Goal: Task Accomplishment & Management: Complete application form

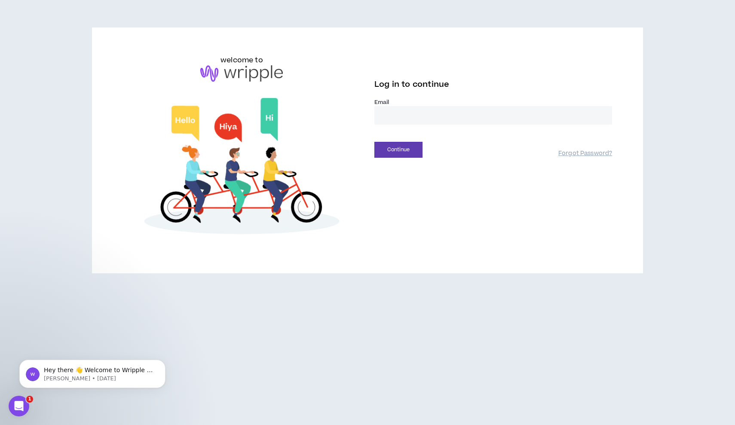
type input "**********"
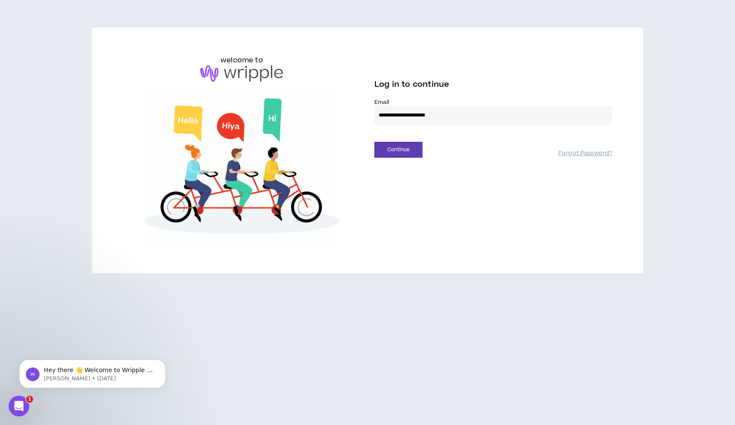
click at [398, 150] on button "Continue" at bounding box center [398, 150] width 48 height 16
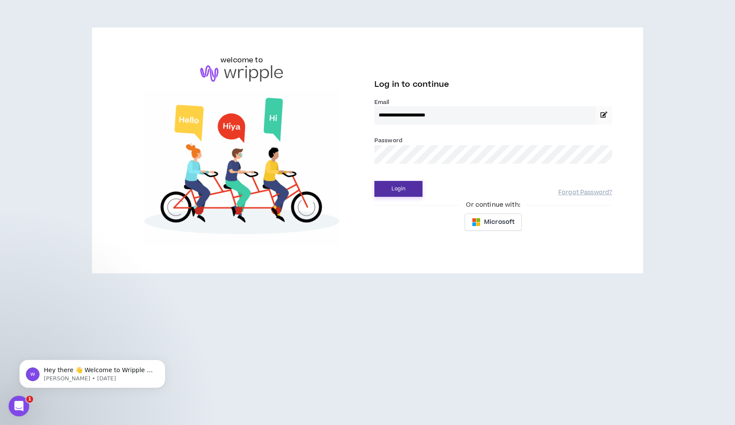
click at [401, 187] on button "Login" at bounding box center [398, 189] width 48 height 16
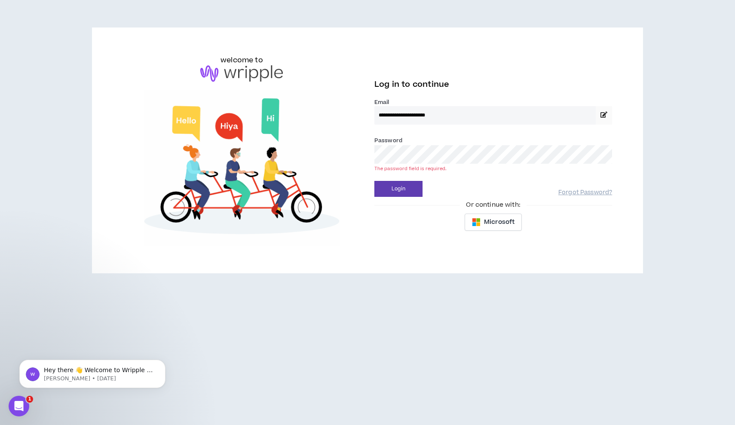
click at [398, 189] on button "Login" at bounding box center [398, 189] width 48 height 16
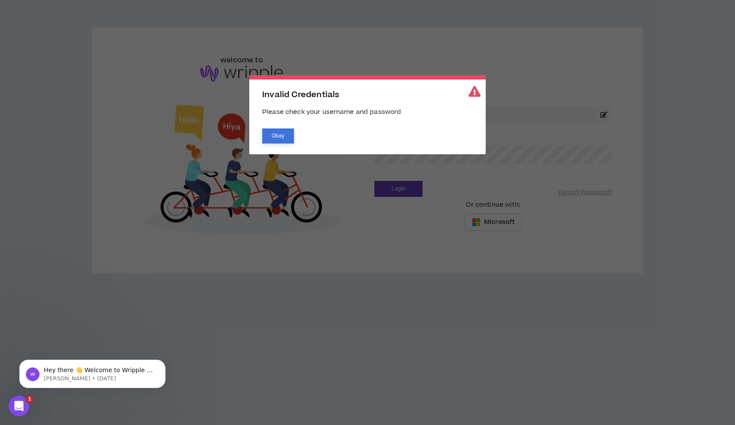
click at [283, 136] on button "Okay" at bounding box center [278, 136] width 32 height 15
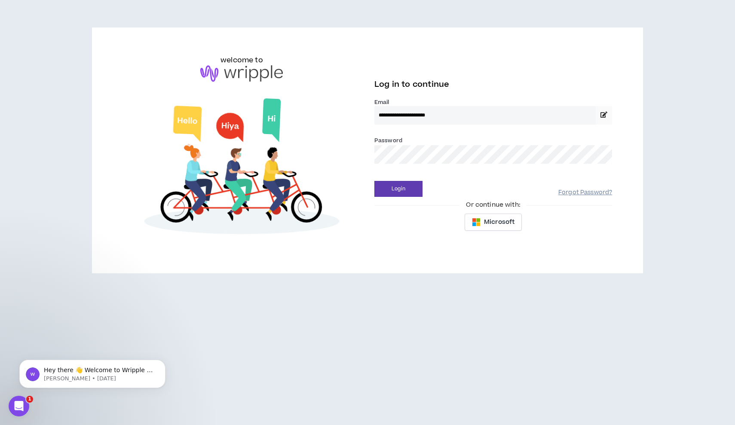
click at [575, 194] on link "Forgot Password?" at bounding box center [585, 193] width 54 height 8
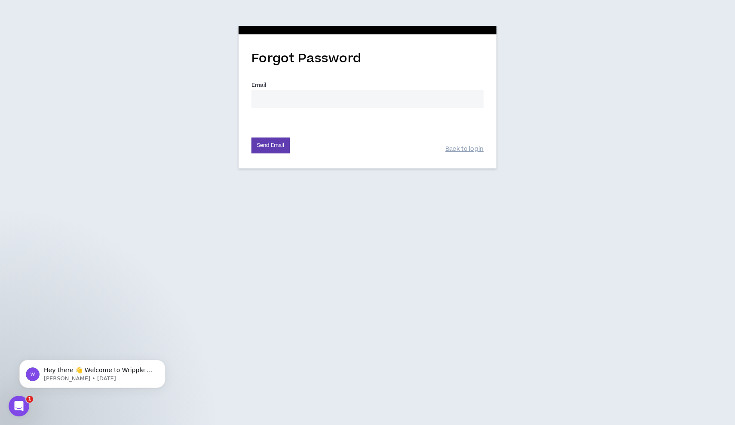
type input "jamiemolnar1@gmail.com"
click at [272, 148] on button "Send Email" at bounding box center [270, 146] width 38 height 16
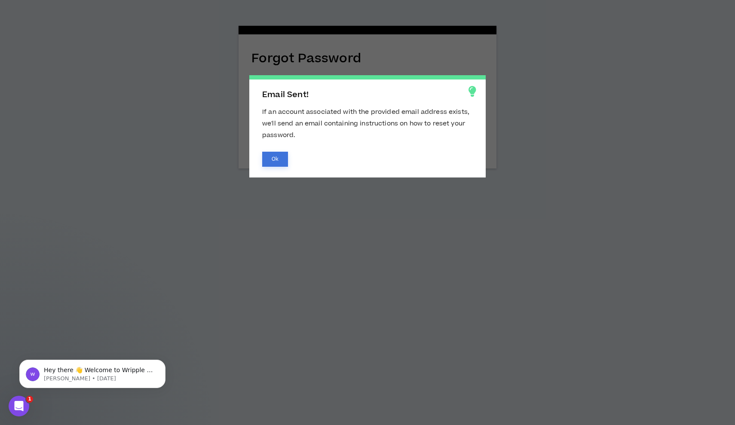
click at [274, 158] on button "Ok" at bounding box center [275, 159] width 26 height 15
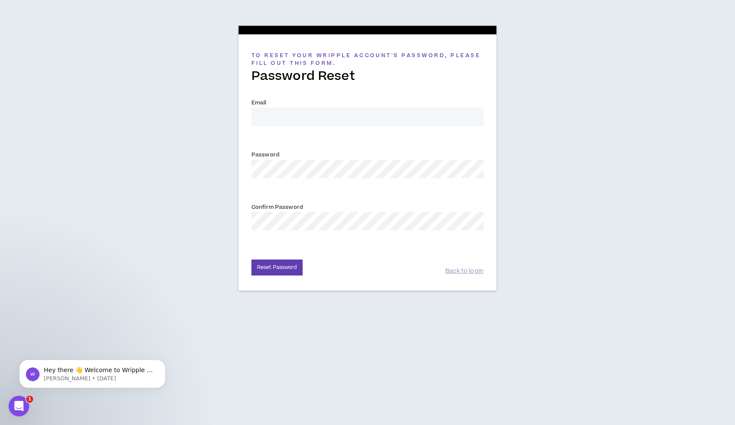
click at [280, 113] on input "Email *" at bounding box center [367, 116] width 232 height 18
drag, startPoint x: 319, startPoint y: 114, endPoint x: 220, endPoint y: 114, distance: 98.9
click at [220, 114] on div "To reset your Wripple Account's password, please fill out this form. Password R…" at bounding box center [367, 156] width 735 height 312
type input "jamiemolnar1@gmail.com"
click at [138, 162] on div "To reset your Wripple Account's password, please fill out this form. Password R…" at bounding box center [367, 156] width 735 height 312
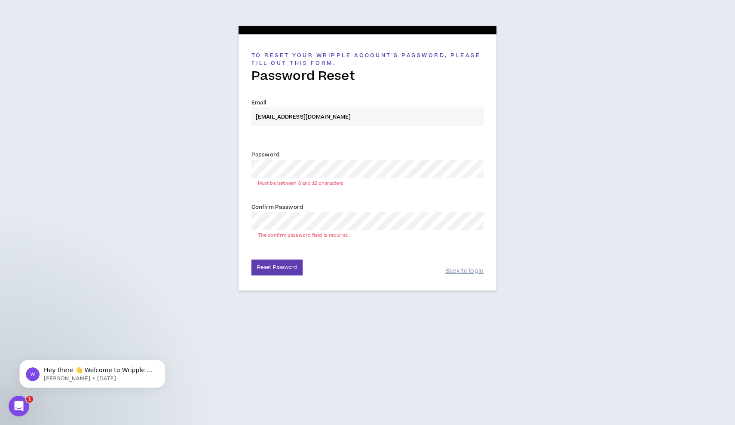
click at [185, 168] on div "To reset your Wripple Account's password, please fill out this form. Password R…" at bounding box center [367, 156] width 735 height 312
click at [272, 269] on button "Reset Password" at bounding box center [276, 268] width 51 height 16
click at [212, 161] on div "To reset your Wripple Account's password, please fill out this form. Password R…" at bounding box center [367, 156] width 735 height 312
click at [227, 217] on div "To reset your Wripple Account's password, please fill out this form. Password R…" at bounding box center [367, 156] width 735 height 312
click at [281, 266] on button "Reset Password" at bounding box center [276, 268] width 51 height 16
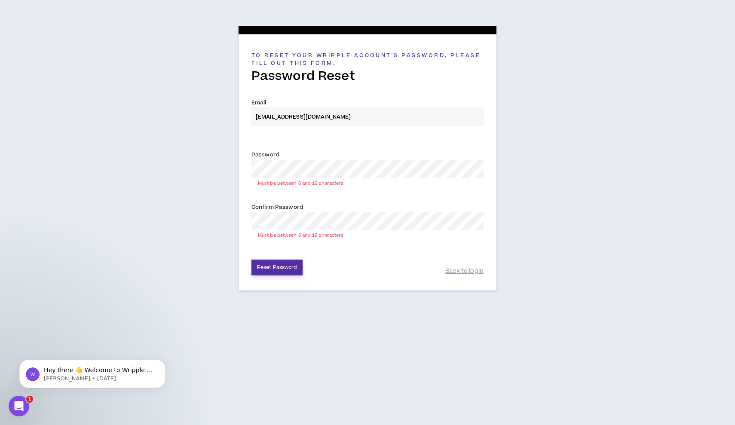
click at [281, 269] on button "Reset Password" at bounding box center [276, 268] width 51 height 16
click at [204, 165] on div "To reset your Wripple Account's password, please fill out this form. Password R…" at bounding box center [367, 156] width 735 height 312
click at [214, 211] on div "To reset your Wripple Account's password, please fill out this form. Password R…" at bounding box center [367, 156] width 735 height 312
click at [292, 265] on button "Reset Password" at bounding box center [276, 268] width 51 height 16
click at [282, 266] on button "Reset Password" at bounding box center [276, 268] width 51 height 16
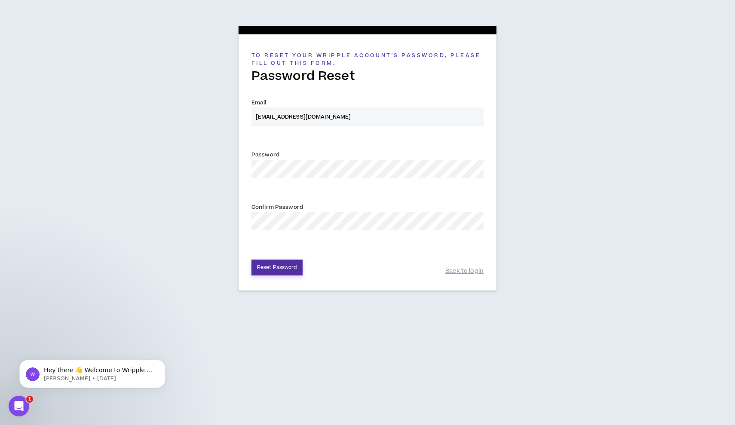
click at [294, 266] on button "Reset Password" at bounding box center [276, 268] width 51 height 16
click at [199, 159] on div "To reset your Wripple Account's password, please fill out this form. Password R…" at bounding box center [367, 156] width 735 height 312
click at [190, 218] on div "To reset your Wripple Account's password, please fill out this form. Password R…" at bounding box center [367, 156] width 735 height 312
click at [276, 269] on button "Reset Password" at bounding box center [276, 268] width 51 height 16
click at [206, 167] on div "To reset your Wripple Account's password, please fill out this form. Password R…" at bounding box center [367, 156] width 735 height 312
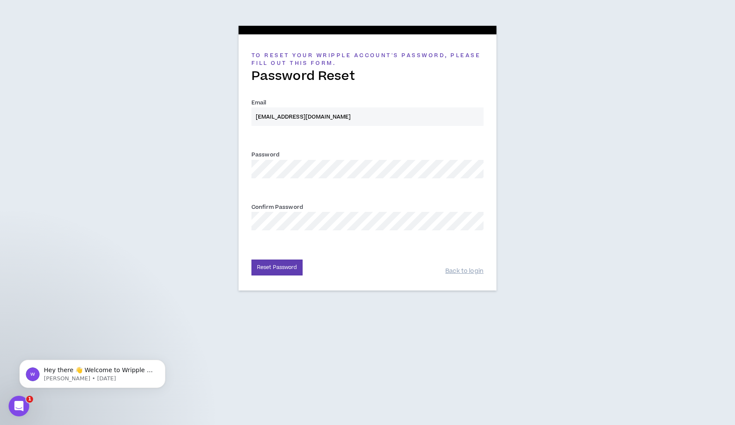
click at [168, 217] on div "To reset your Wripple Account's password, please fill out this form. Password R…" at bounding box center [367, 156] width 735 height 312
click at [271, 270] on button "Reset Password" at bounding box center [276, 268] width 51 height 16
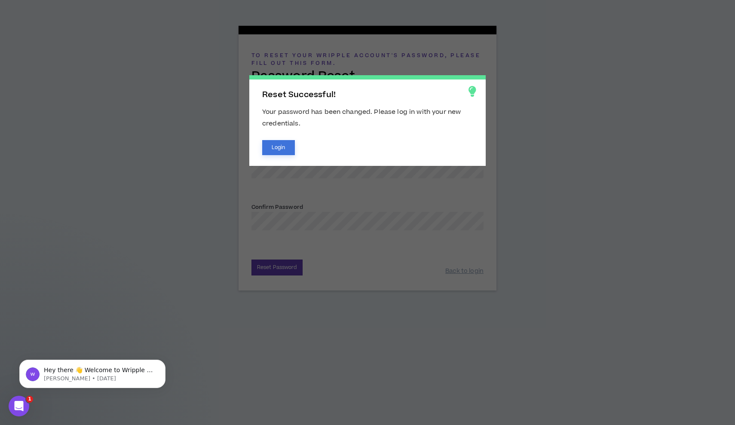
click at [281, 152] on button "Login" at bounding box center [278, 147] width 33 height 15
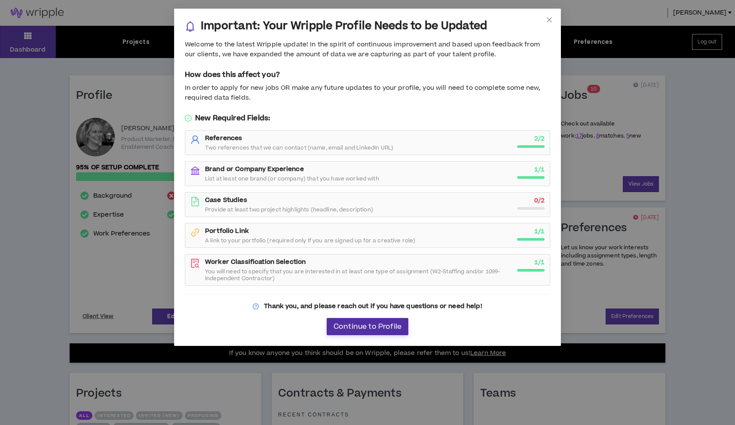
click at [367, 328] on span "Continue to Profile" at bounding box center [368, 327] width 68 height 8
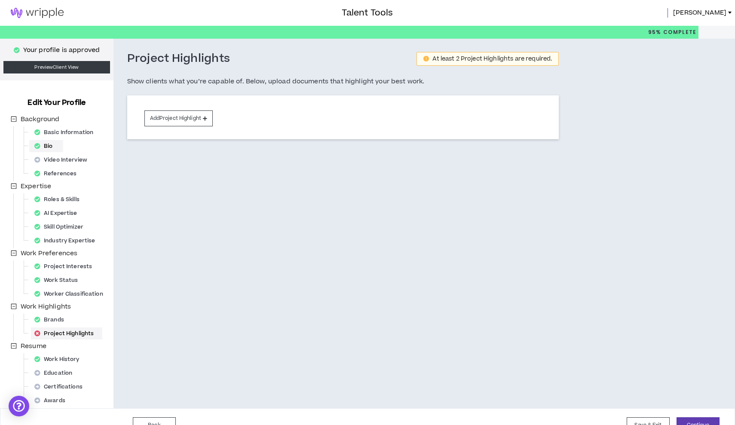
click at [44, 148] on div "Bio" at bounding box center [46, 146] width 31 height 12
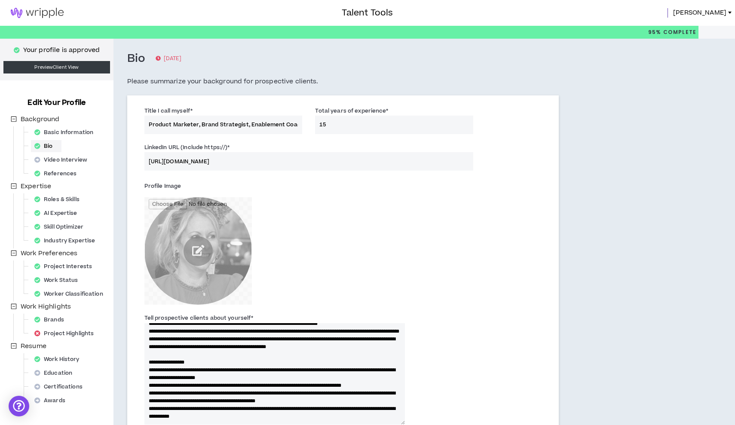
scroll to position [116, 0]
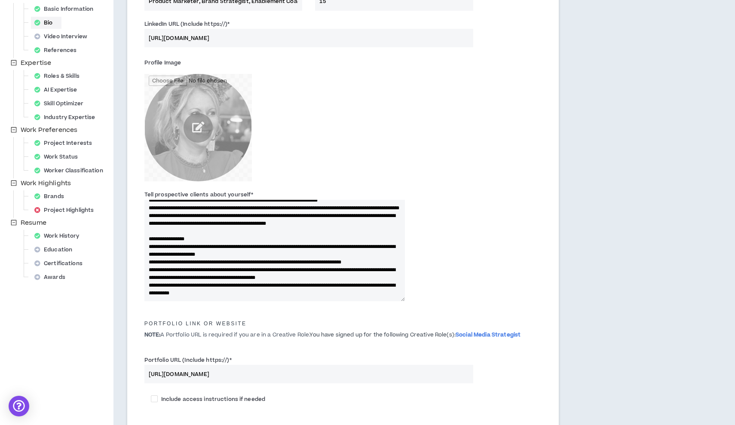
drag, startPoint x: 149, startPoint y: 332, endPoint x: 450, endPoint y: 425, distance: 314.7
click at [450, 425] on form "Title I call myself * Product Marketer, Brand Strategist, Enablement Coach Tota…" at bounding box center [343, 302] width 410 height 643
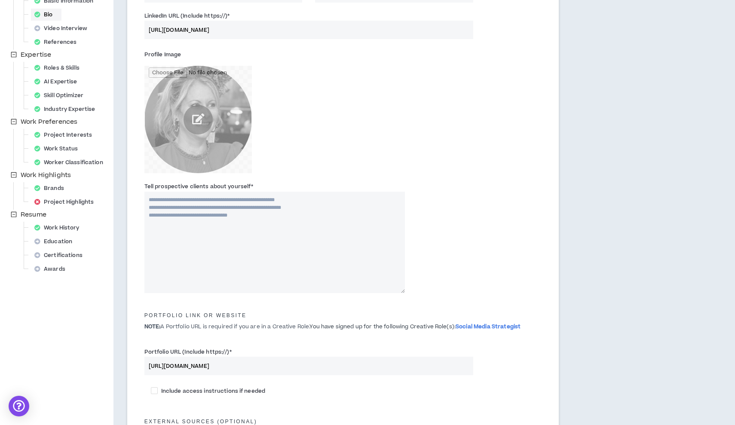
scroll to position [0, 0]
paste textarea "**********"
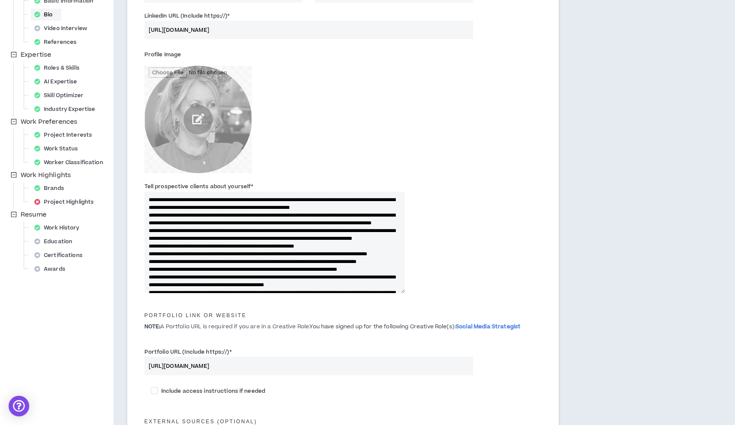
click at [186, 215] on textarea "Tell prospective clients about yourself *" at bounding box center [274, 242] width 260 height 101
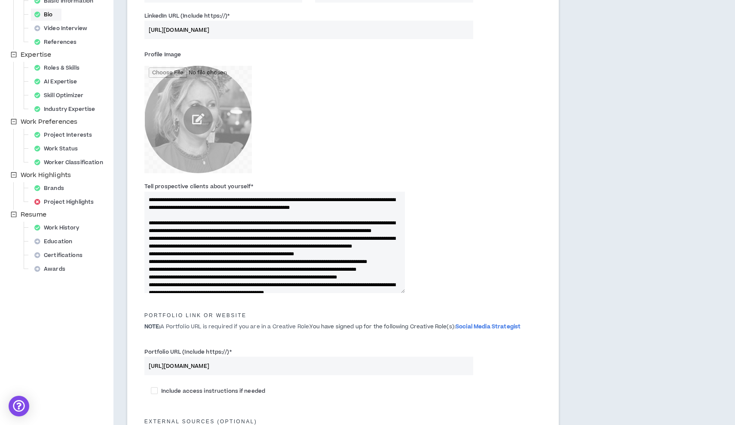
click at [227, 246] on textarea "Tell prospective clients about yourself *" at bounding box center [274, 242] width 260 height 101
click at [276, 245] on textarea "Tell prospective clients about yourself *" at bounding box center [274, 242] width 260 height 101
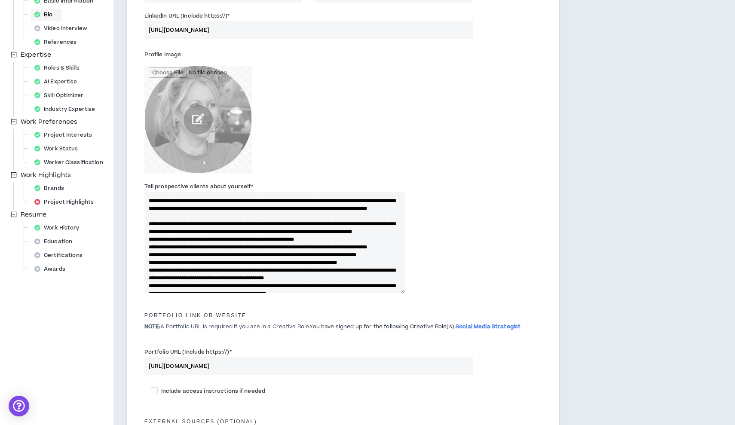
scroll to position [23, 0]
click at [149, 261] on textarea "Tell prospective clients about yourself *" at bounding box center [274, 242] width 260 height 101
type textarea "**********"
click at [149, 267] on textarea "Tell prospective clients about yourself *" at bounding box center [274, 242] width 260 height 101
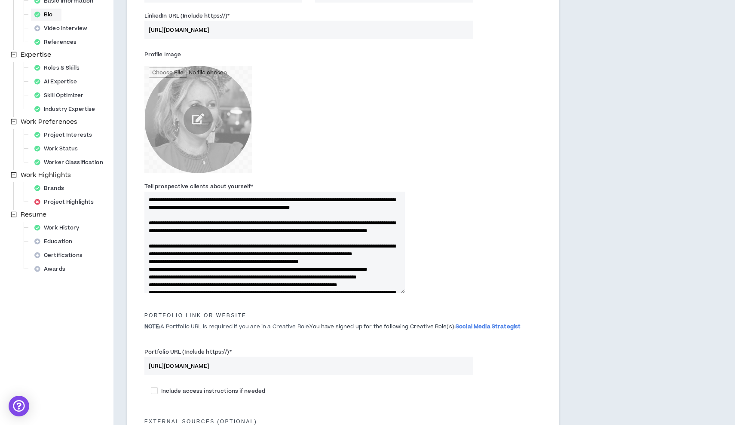
scroll to position [70, 0]
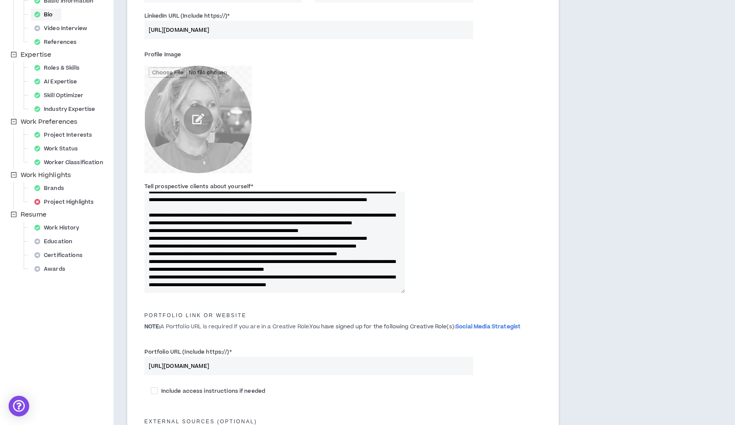
drag, startPoint x: 148, startPoint y: 200, endPoint x: 371, endPoint y: 395, distance: 296.7
click at [371, 395] on form "Title I call myself * Product Marketer, Brand Strategist, Enablement Coach Tota…" at bounding box center [343, 293] width 410 height 643
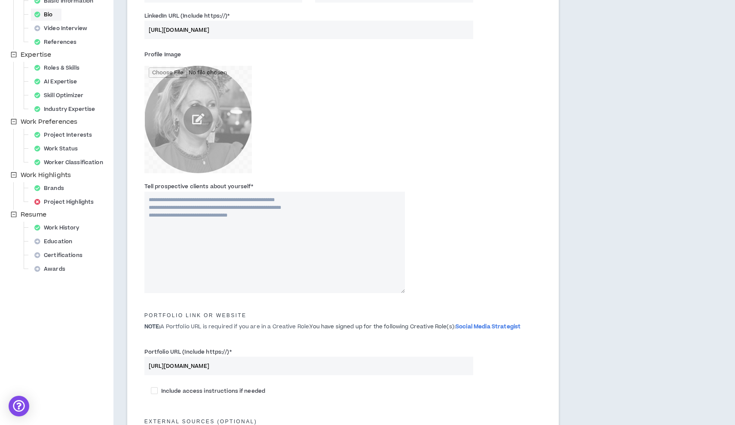
scroll to position [0, 0]
paste textarea "**********"
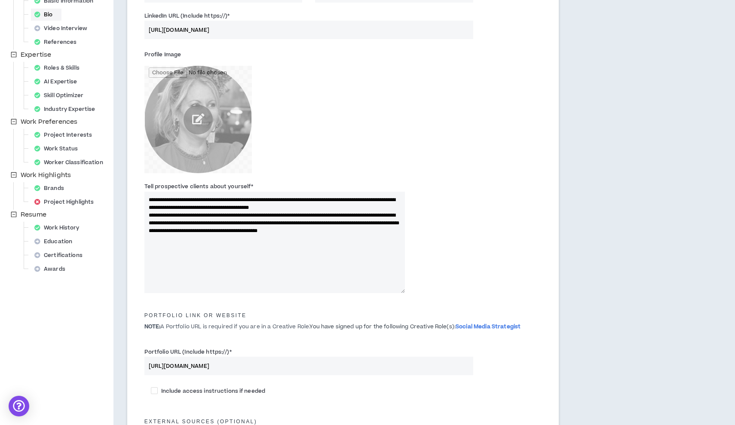
click at [149, 236] on textarea "**********" at bounding box center [274, 242] width 260 height 101
click at [293, 243] on textarea "**********" at bounding box center [274, 242] width 260 height 101
paste textarea "**********"
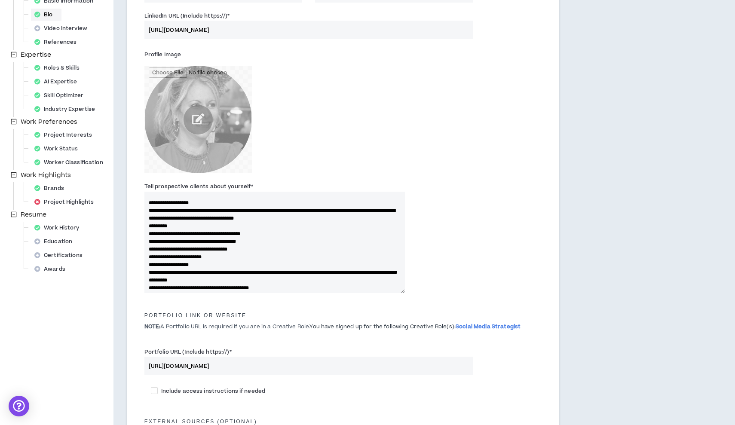
scroll to position [59, 0]
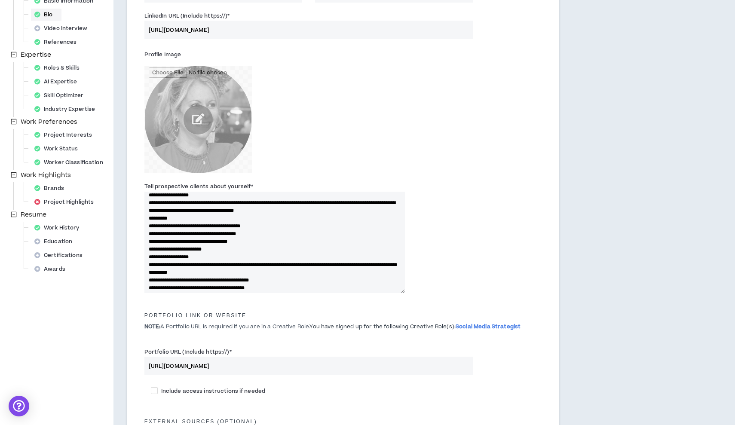
click at [149, 265] on textarea "Tell prospective clients about yourself *" at bounding box center [274, 242] width 260 height 101
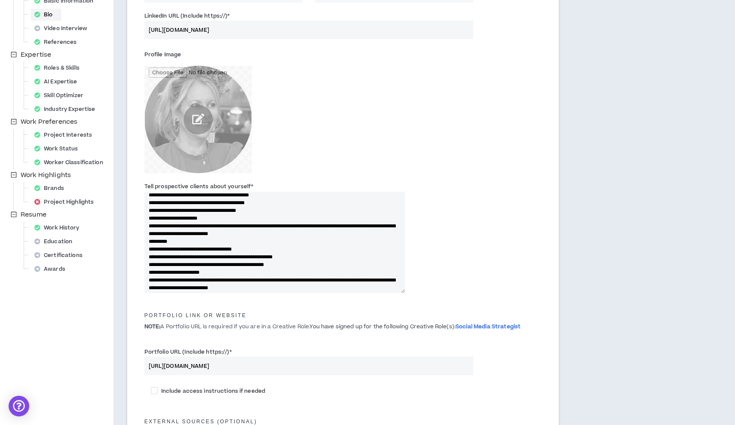
scroll to position [155, 0]
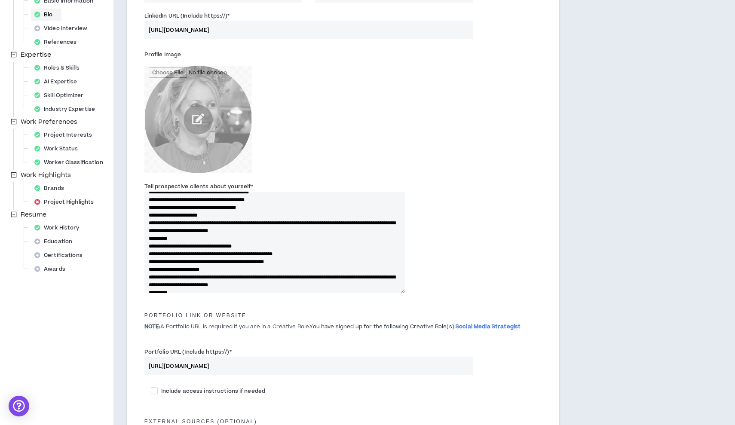
click at [148, 230] on textarea "Tell prospective clients about yourself *" at bounding box center [274, 242] width 260 height 101
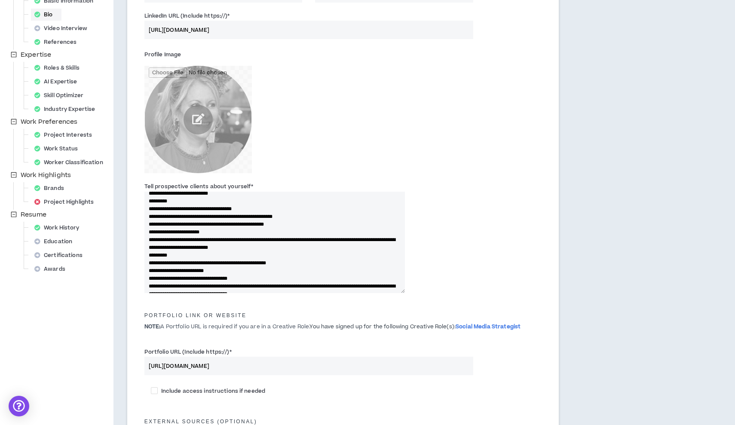
scroll to position [201, 0]
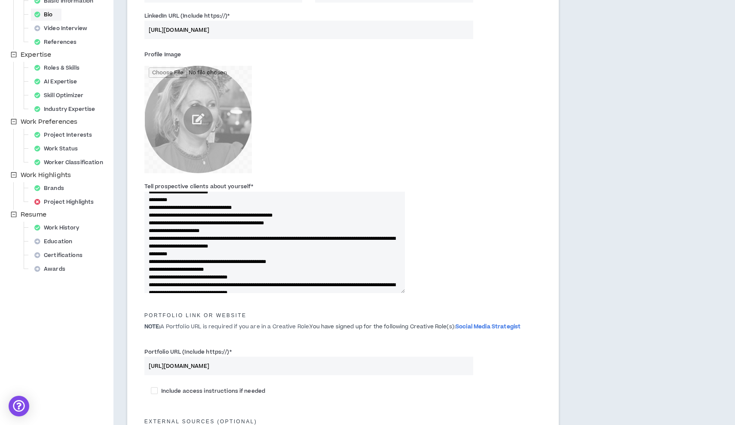
click at [149, 246] on textarea "Tell prospective clients about yourself *" at bounding box center [274, 242] width 260 height 101
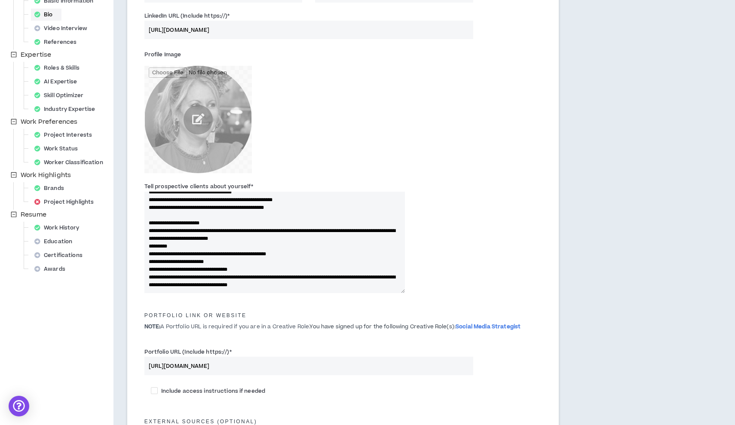
scroll to position [248, 0]
click at [147, 259] on textarea "Tell prospective clients about yourself *" at bounding box center [274, 242] width 260 height 101
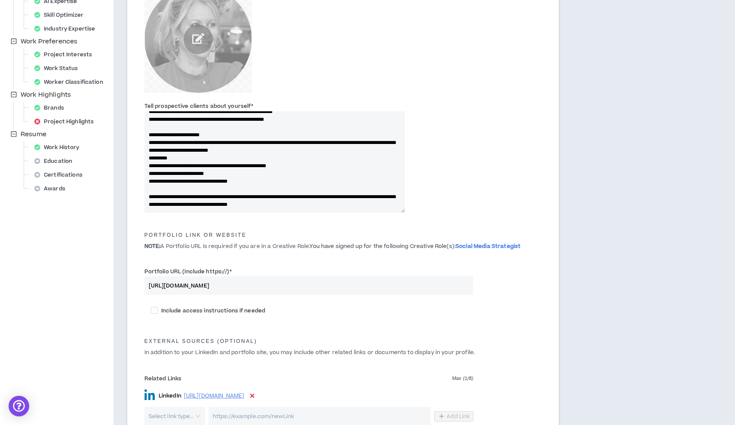
scroll to position [218, 0]
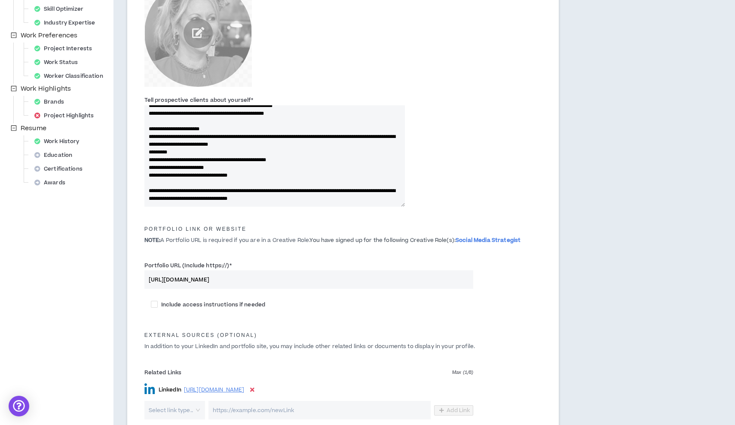
type textarea "**********"
drag, startPoint x: 277, startPoint y: 277, endPoint x: 107, endPoint y: 271, distance: 169.9
click at [107, 271] on div "Your profile is approved Preview Client View Edit Your Profile Background Basic…" at bounding box center [367, 197] width 735 height 753
paste input "[DOMAIN_NAME]"
type input "[URL][DOMAIN_NAME]"
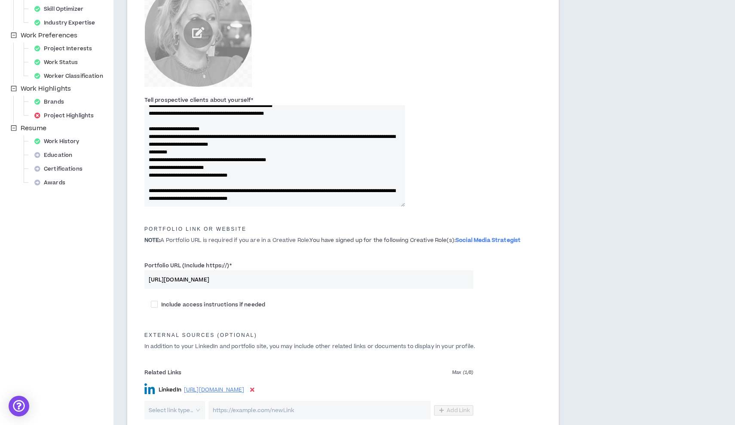
click at [312, 313] on div "Include access instructions if needed" at bounding box center [343, 307] width 410 height 24
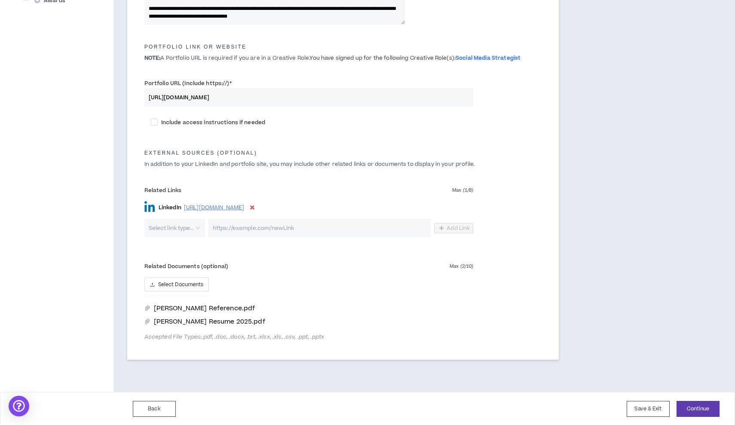
scroll to position [400, 0]
click at [469, 321] on icon "delete" at bounding box center [468, 322] width 6 height 6
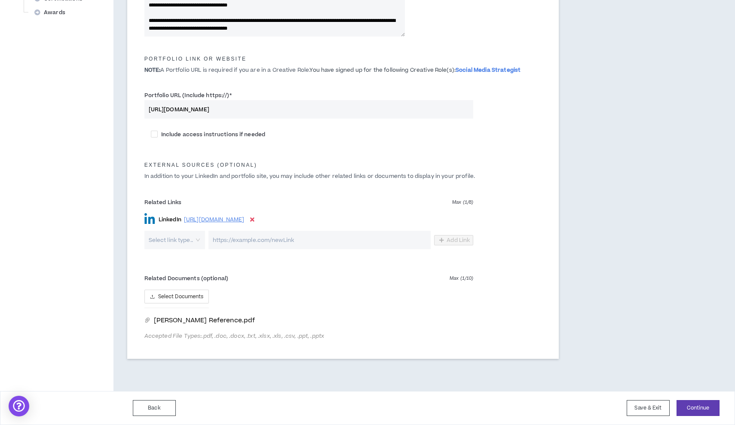
scroll to position [386, 0]
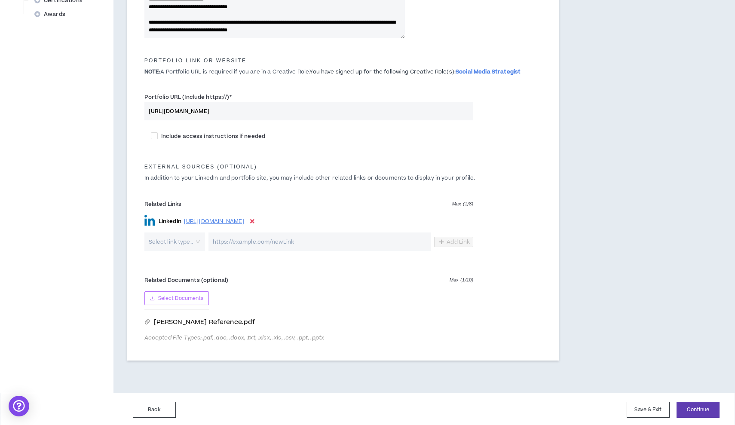
click at [173, 299] on span "Select Documents" at bounding box center [181, 298] width 46 height 8
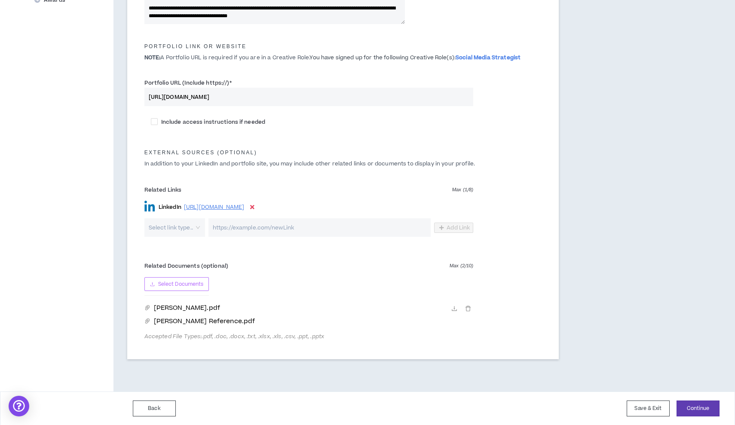
scroll to position [400, 0]
click at [233, 321] on link "[PERSON_NAME] Reference.pdf" at bounding box center [306, 322] width 313 height 9
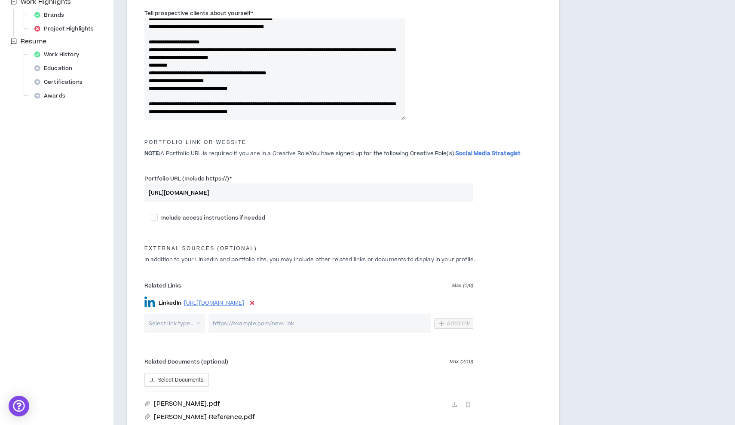
scroll to position [309, 0]
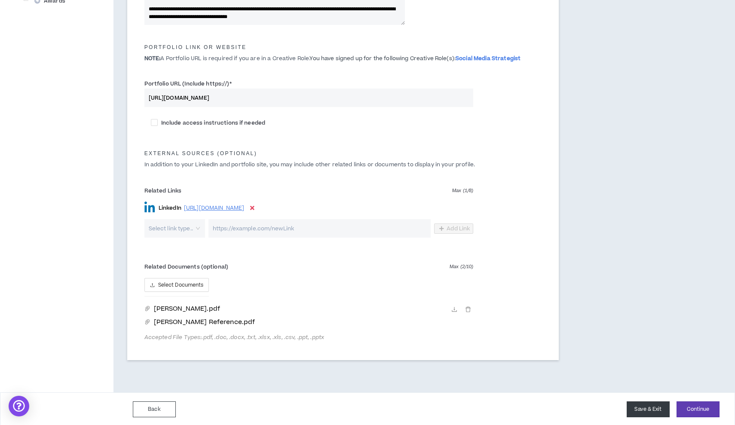
click at [653, 403] on button "Save & Exit" at bounding box center [648, 409] width 43 height 16
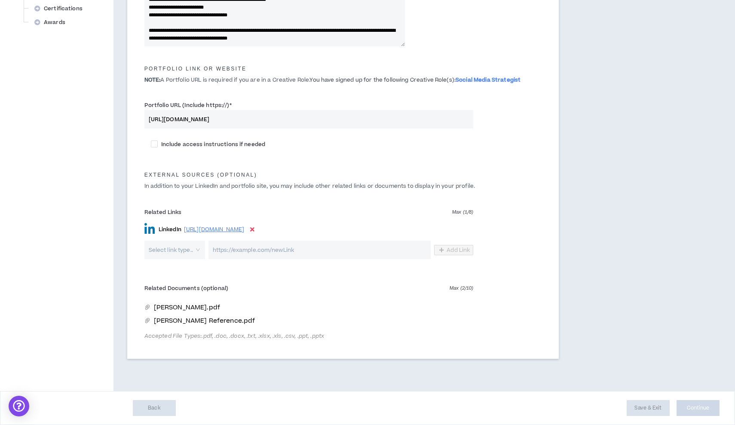
scroll to position [377, 0]
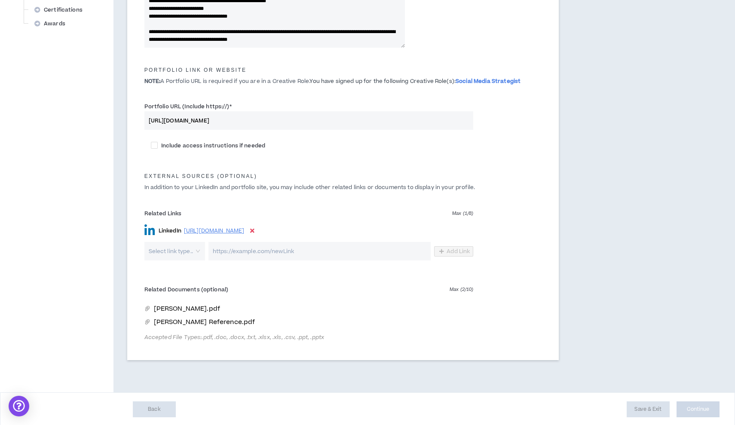
type textarea "**********"
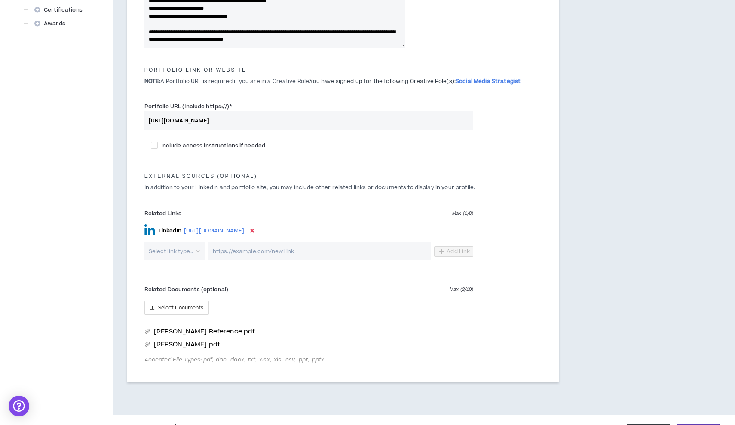
scroll to position [240, 0]
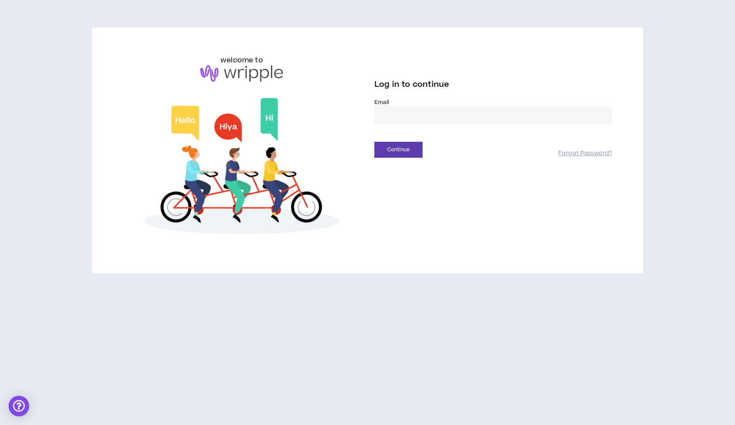
type input "**********"
click at [398, 150] on button "Continue" at bounding box center [398, 150] width 48 height 16
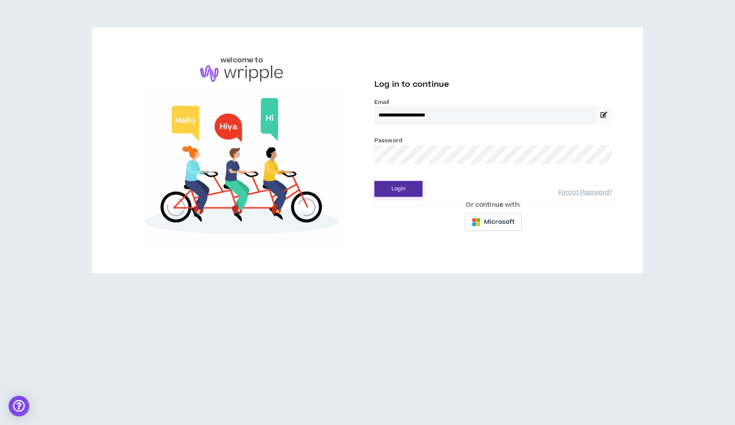
click at [396, 191] on button "Login" at bounding box center [398, 189] width 48 height 16
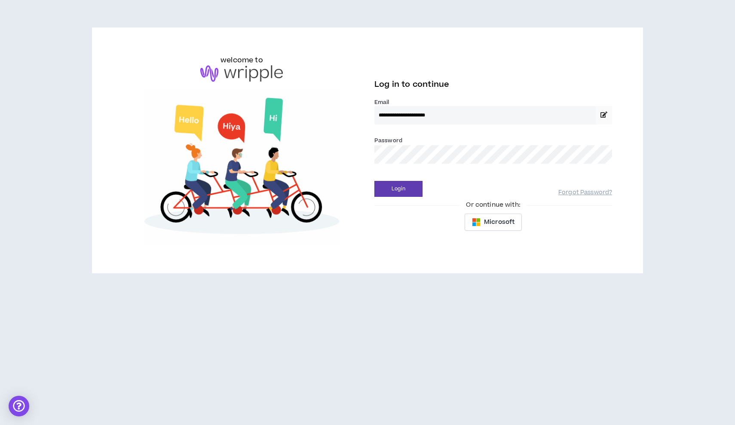
click at [398, 189] on button "Login" at bounding box center [398, 189] width 48 height 16
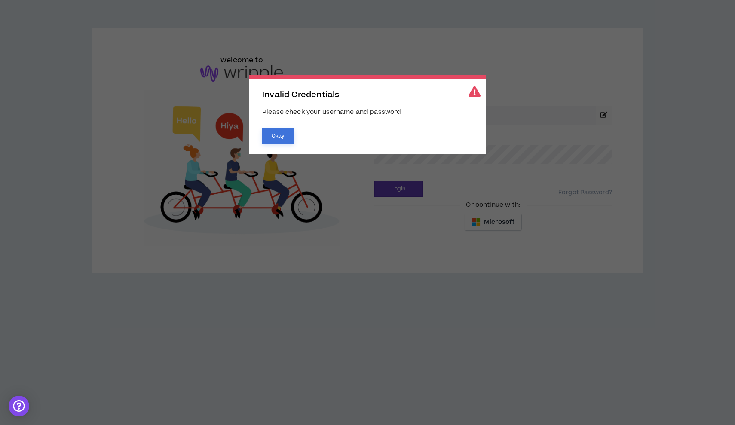
click at [283, 135] on button "Okay" at bounding box center [278, 136] width 32 height 15
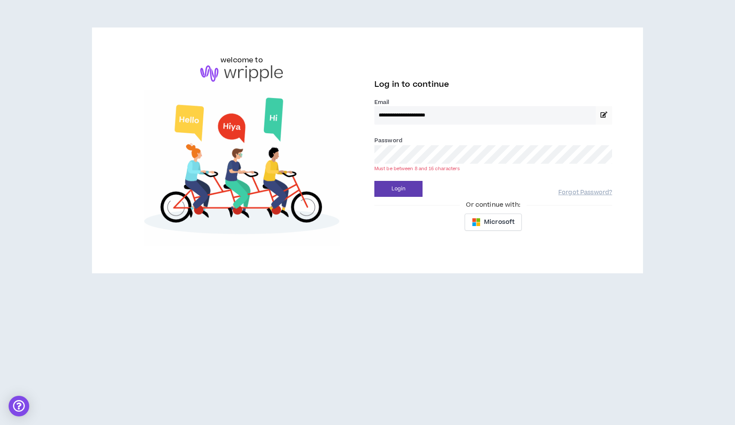
click at [398, 189] on button "Login" at bounding box center [398, 189] width 48 height 16
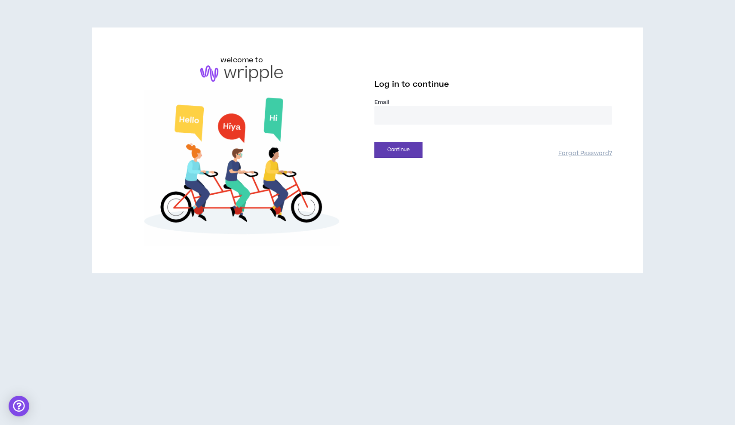
type input "**********"
click at [390, 149] on button "Continue" at bounding box center [398, 150] width 48 height 16
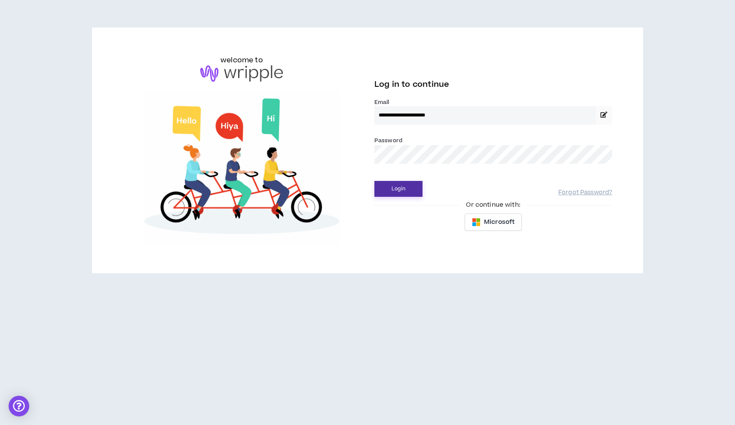
click at [410, 190] on button "Login" at bounding box center [398, 189] width 48 height 16
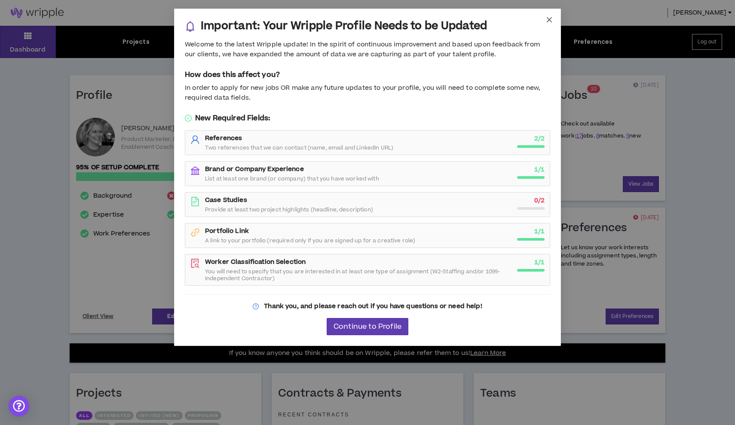
click at [551, 21] on icon "close" at bounding box center [549, 19] width 5 height 5
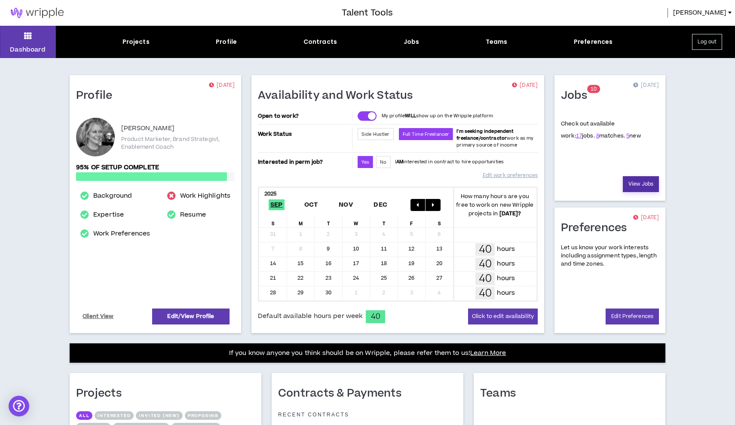
click at [638, 187] on link "View Jobs" at bounding box center [641, 184] width 36 height 16
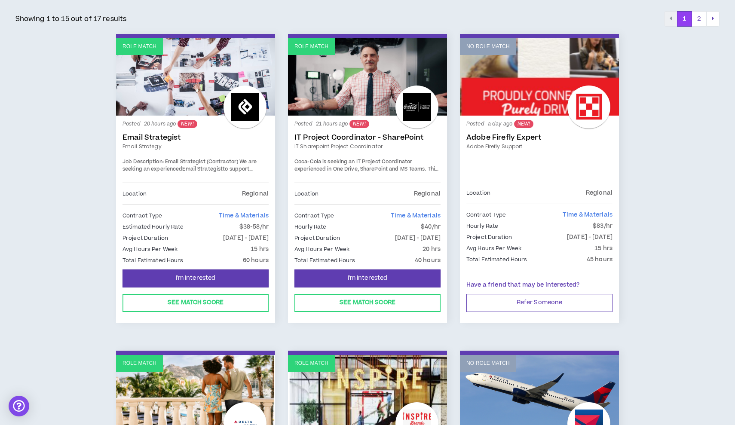
scroll to position [146, 0]
click at [369, 142] on link "IT Sharepoint Project Coordinator" at bounding box center [367, 146] width 146 height 8
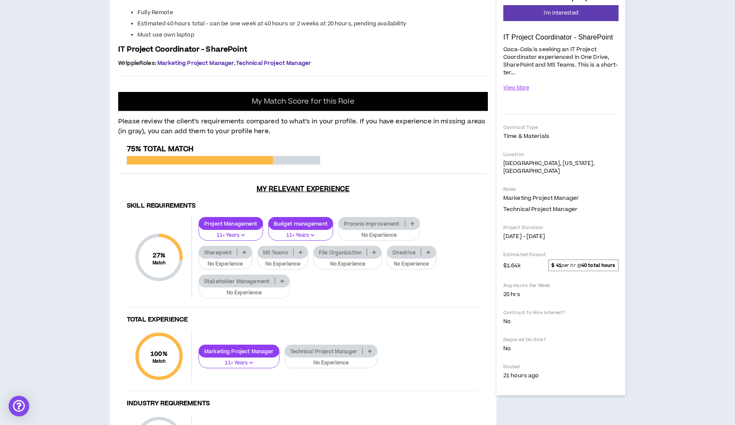
scroll to position [138, 0]
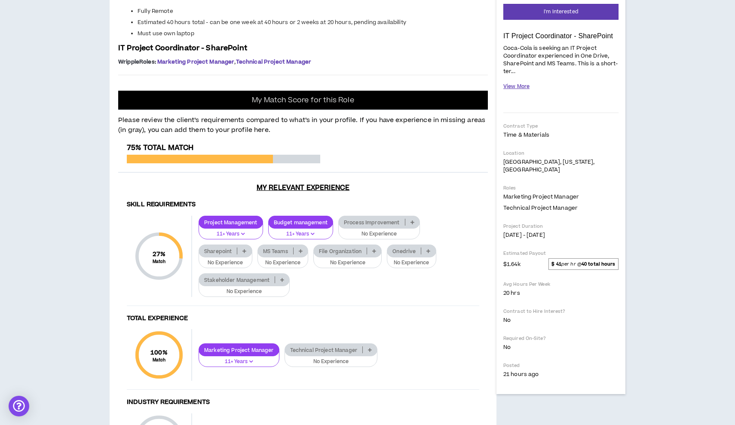
click at [515, 89] on button "View More" at bounding box center [516, 86] width 26 height 15
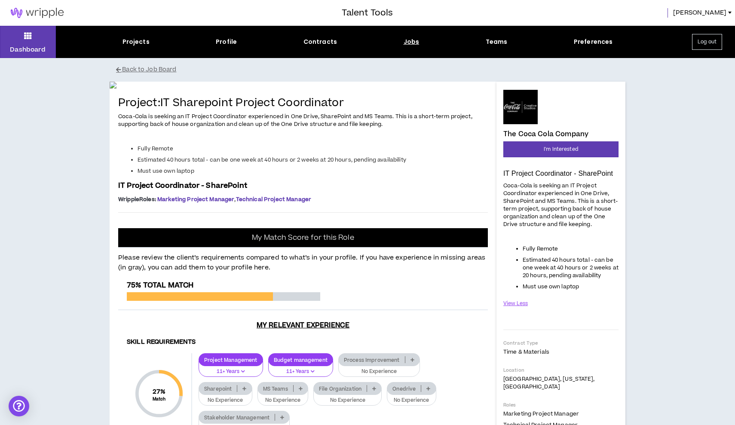
scroll to position [0, 0]
click at [557, 153] on span "I'm Interested" at bounding box center [561, 149] width 34 height 8
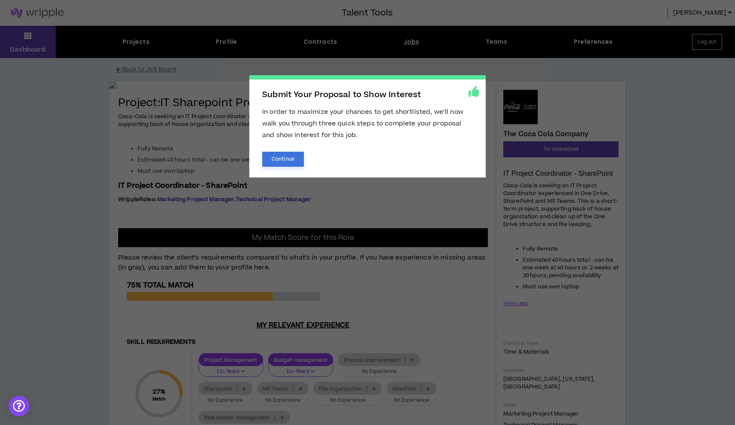
click at [282, 162] on button "Continue" at bounding box center [283, 159] width 42 height 15
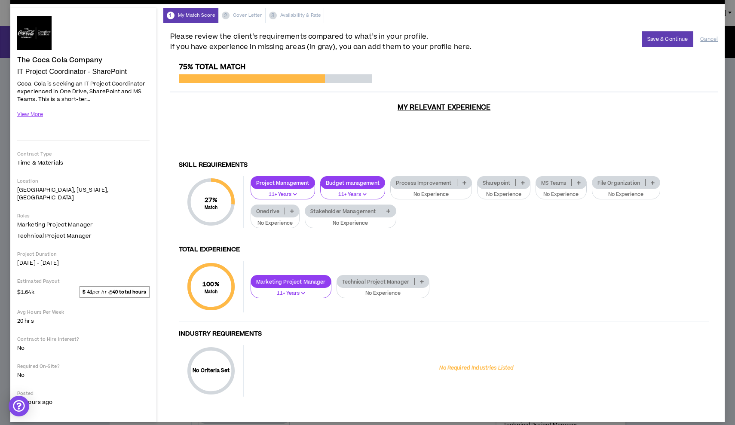
scroll to position [25, 0]
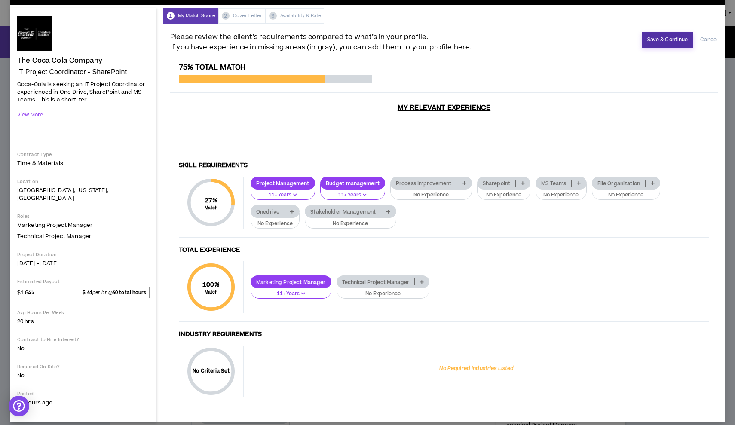
click at [663, 42] on button "Save & Continue" at bounding box center [668, 40] width 52 height 16
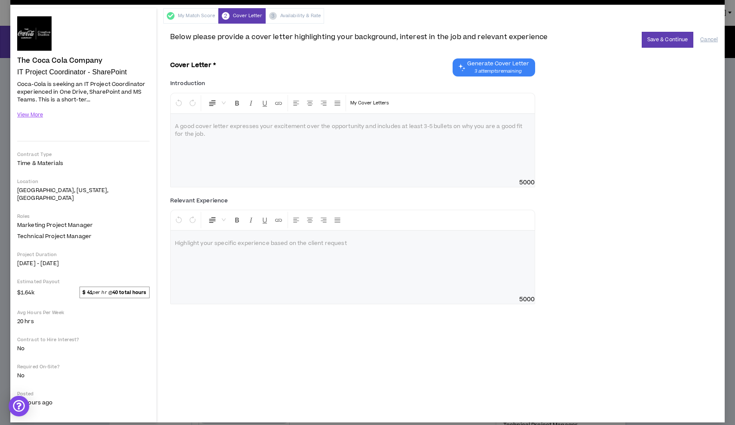
click at [521, 68] on span "3 attempts remaining" at bounding box center [498, 71] width 62 height 7
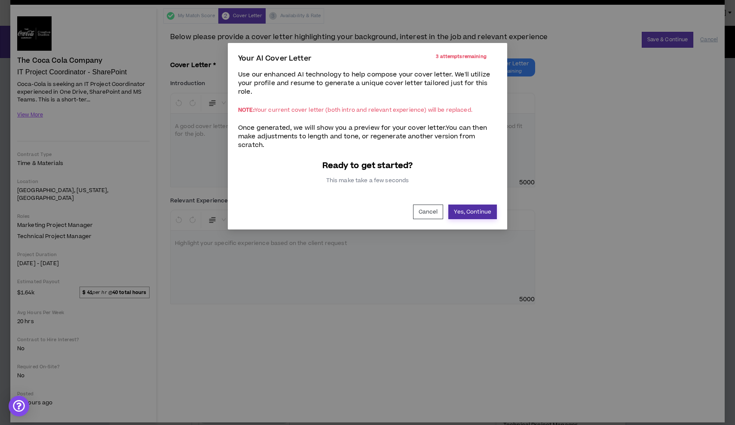
click at [463, 216] on button "Yes, Continue" at bounding box center [472, 212] width 49 height 15
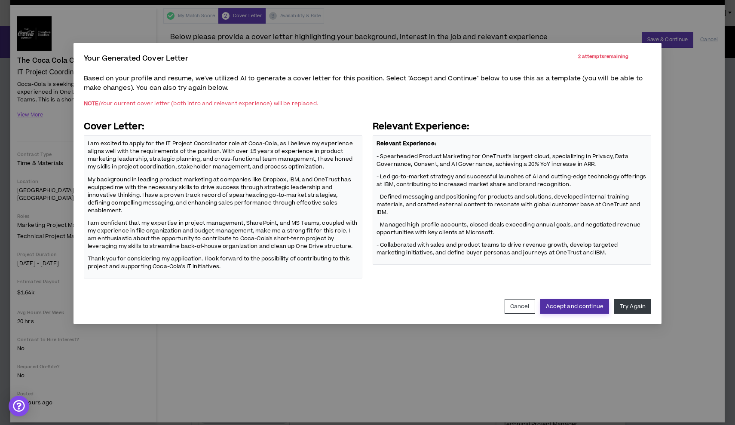
click at [583, 307] on button "Accept and continue" at bounding box center [574, 306] width 69 height 15
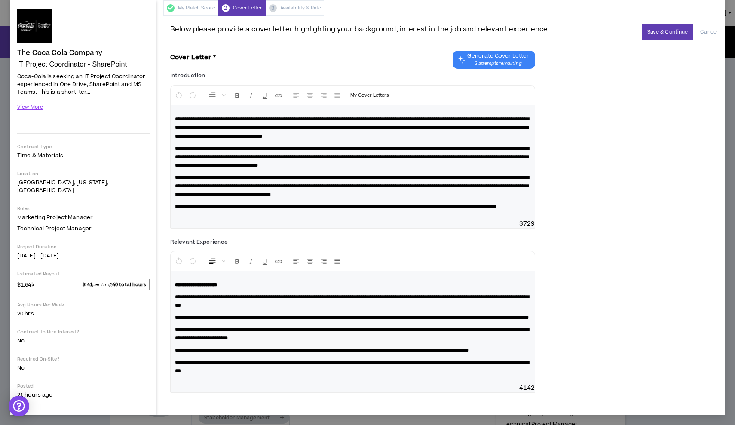
scroll to position [60, 0]
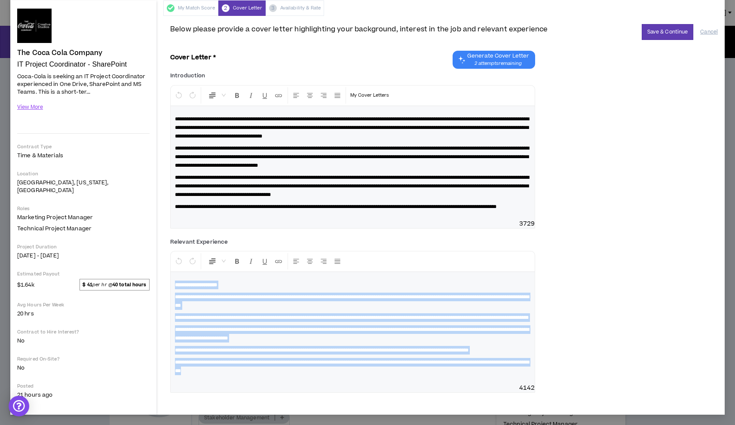
drag, startPoint x: 302, startPoint y: 381, endPoint x: 164, endPoint y: 266, distance: 179.8
click at [164, 266] on div "**********" at bounding box center [443, 215] width 561 height 399
copy div "**********"
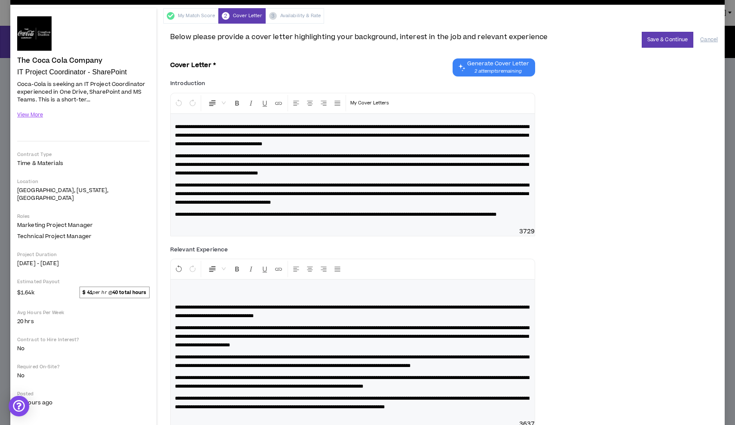
scroll to position [45, 0]
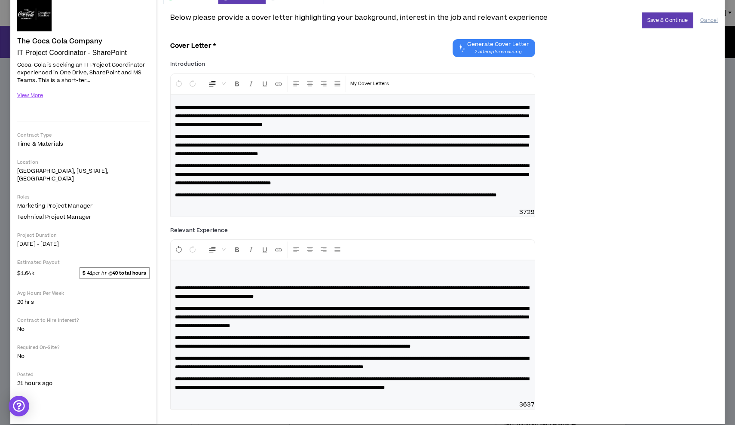
click at [173, 303] on div "**********" at bounding box center [353, 330] width 364 height 140
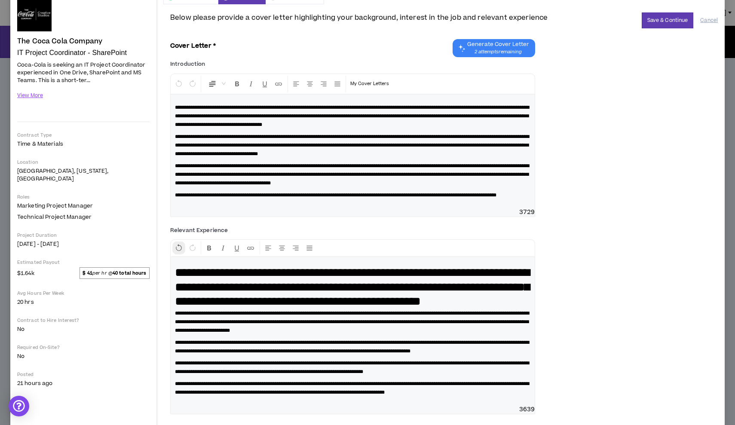
click at [178, 252] on icon "Undo" at bounding box center [179, 248] width 8 height 8
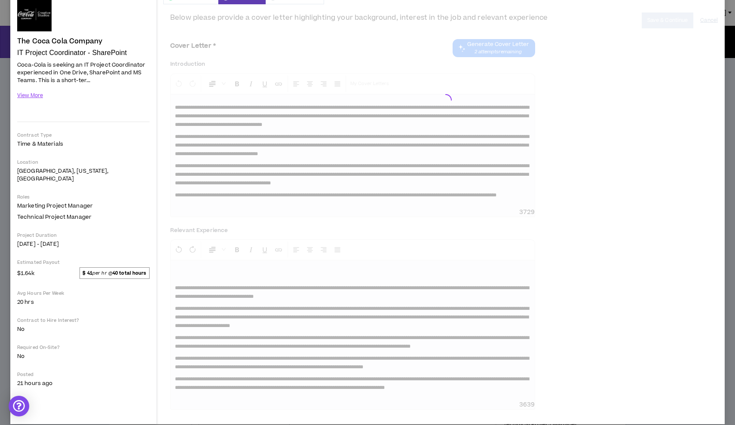
click at [217, 290] on div "**********" at bounding box center [444, 213] width 548 height 403
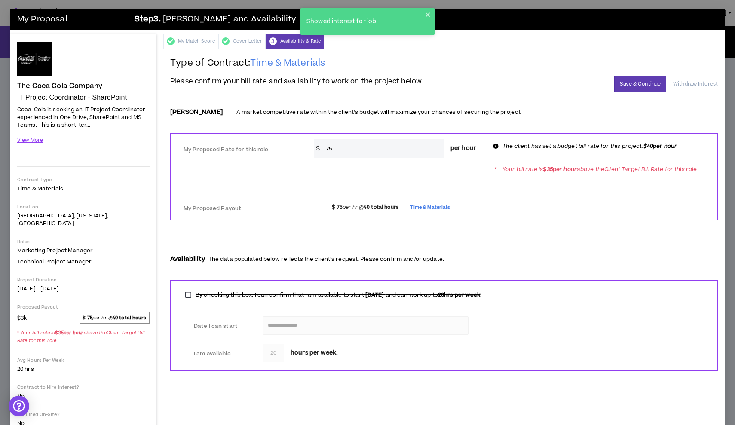
scroll to position [0, 0]
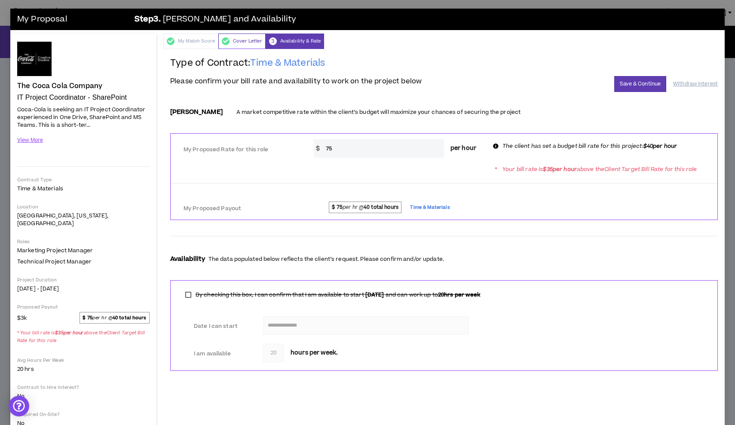
click at [234, 40] on div "Cover Letter" at bounding box center [241, 41] width 47 height 15
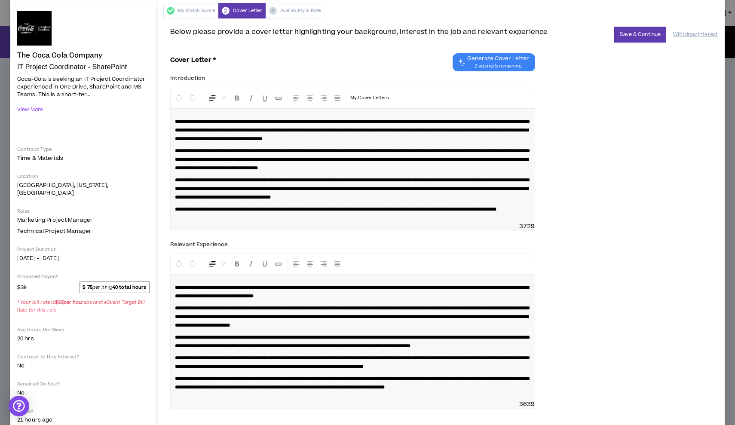
click at [300, 11] on div "My Match Score 2 Cover Letter 3 Availability & Rate" at bounding box center [443, 10] width 561 height 15
click at [289, 9] on div "My Match Score 2 Cover Letter 3 Availability & Rate" at bounding box center [443, 10] width 561 height 15
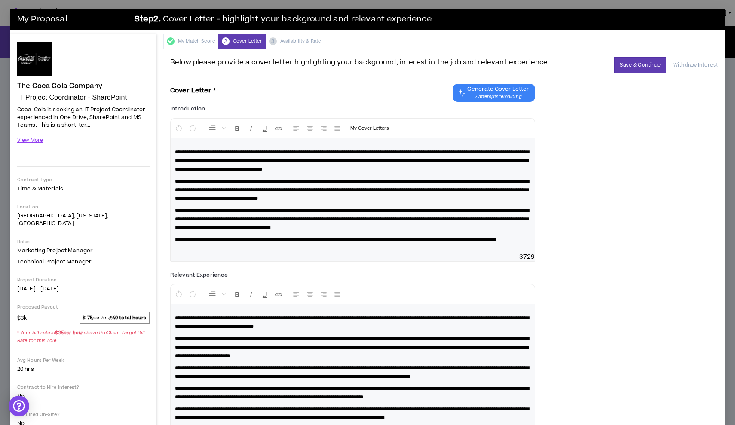
scroll to position [0, 0]
click at [645, 64] on button "Save & Continue" at bounding box center [640, 65] width 52 height 16
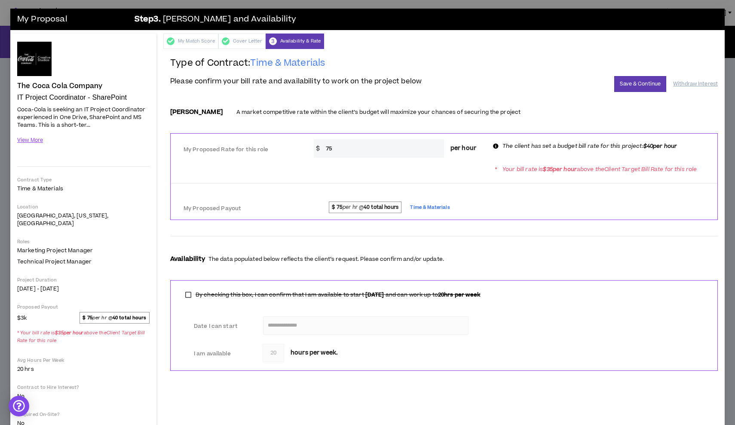
click at [395, 147] on input "75" at bounding box center [382, 148] width 122 height 18
type input "7"
type input "4"
type input "50"
click at [505, 206] on span "$ 75 per hr @ 40 total hours Time & Materials" at bounding box center [512, 208] width 393 height 13
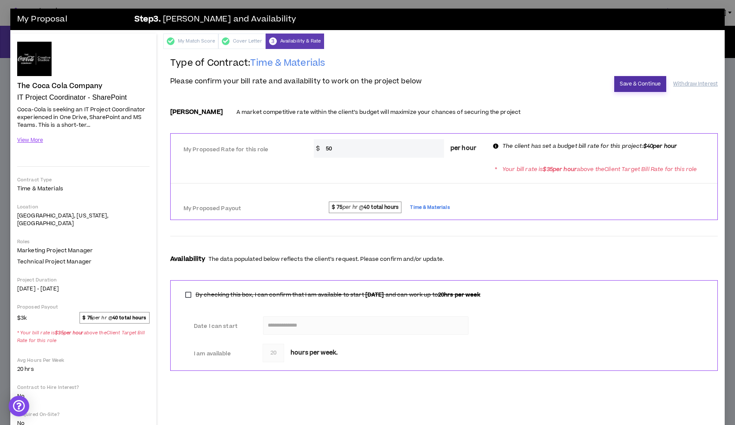
click at [640, 84] on button "Save & Continue" at bounding box center [640, 84] width 52 height 16
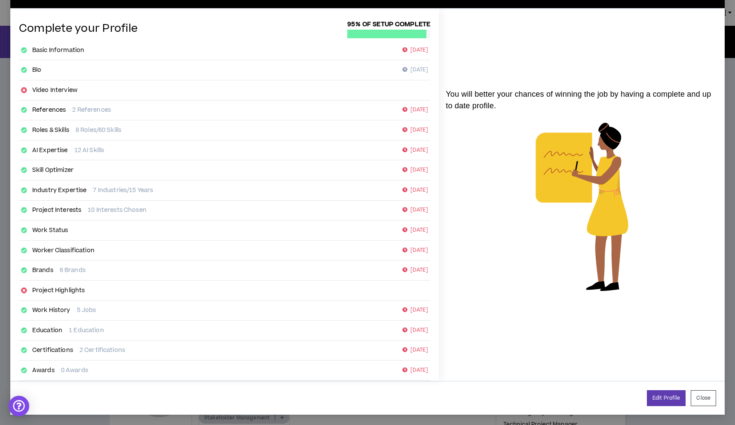
scroll to position [27, 0]
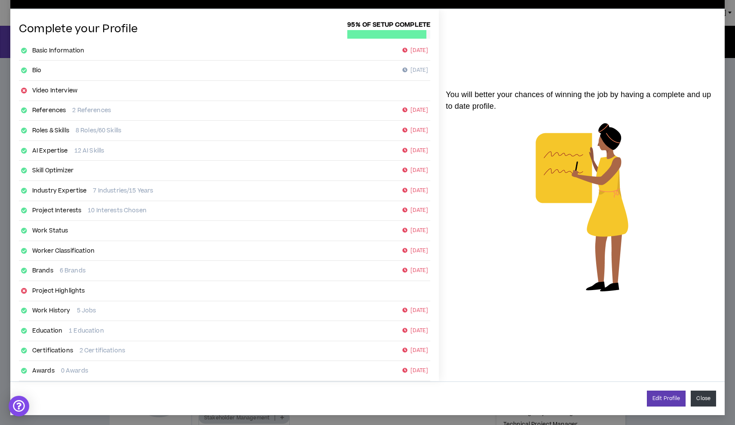
click at [704, 400] on button "Close" at bounding box center [703, 399] width 25 height 16
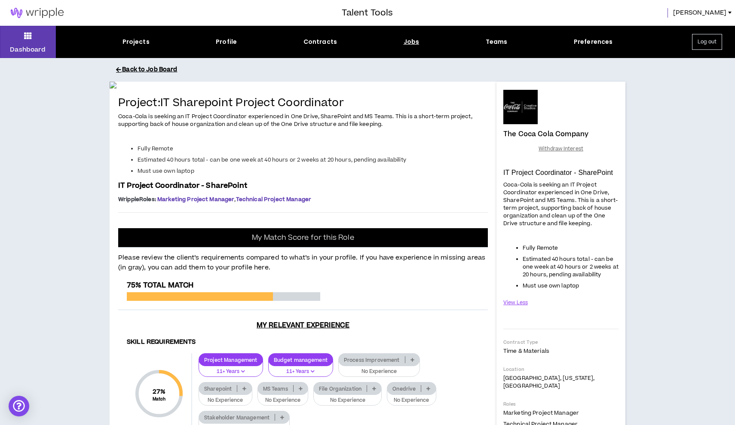
click at [141, 67] on button "Back to Job Board" at bounding box center [374, 69] width 516 height 15
click at [138, 69] on button "Back to Job Board" at bounding box center [374, 69] width 516 height 15
click at [116, 69] on icon at bounding box center [118, 70] width 5 height 6
click at [175, 70] on button "Back to Job Board" at bounding box center [374, 69] width 516 height 15
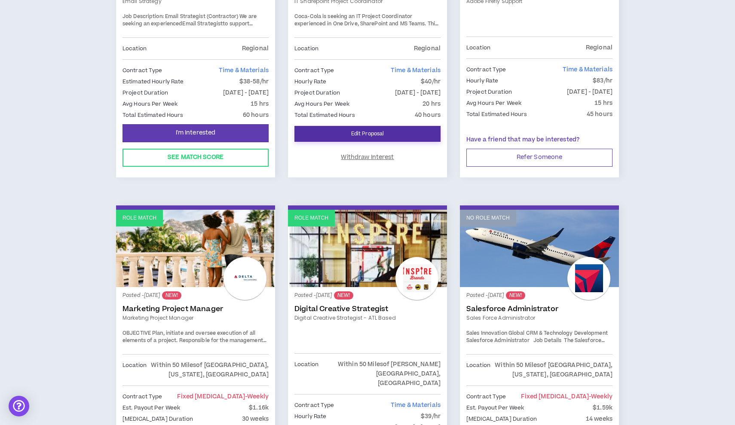
scroll to position [432, 0]
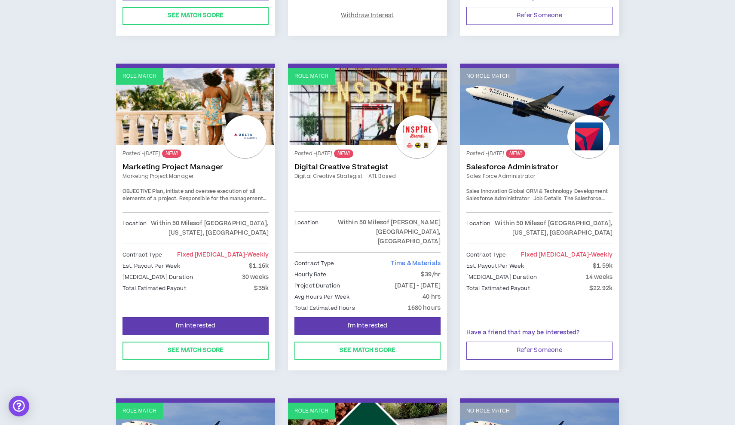
click at [222, 110] on link "Role Match" at bounding box center [195, 106] width 159 height 77
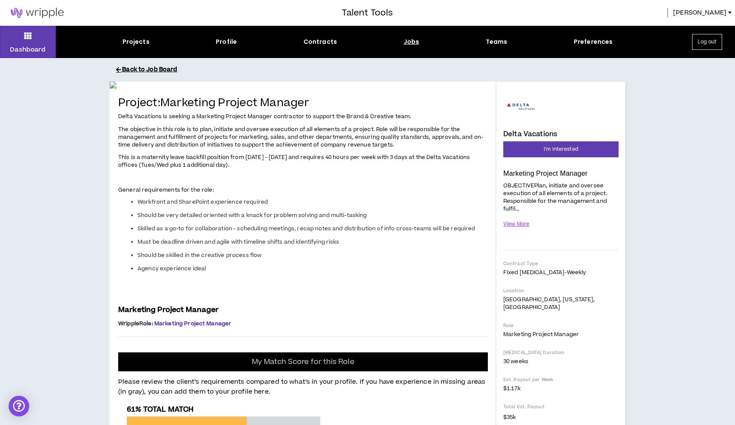
click at [162, 71] on button "Back to Job Board" at bounding box center [374, 69] width 516 height 15
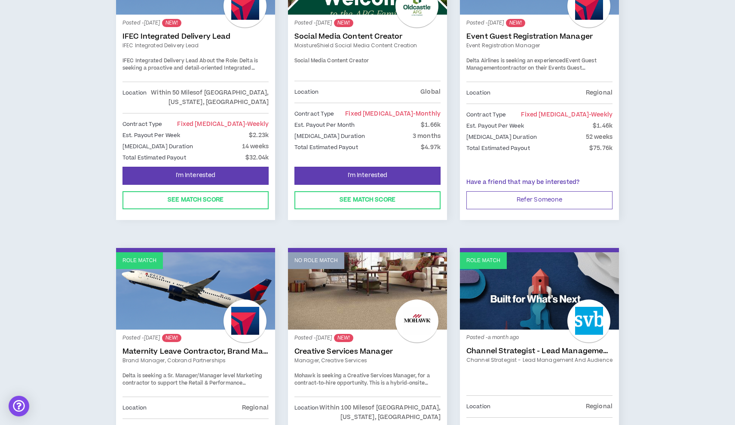
scroll to position [975, 0]
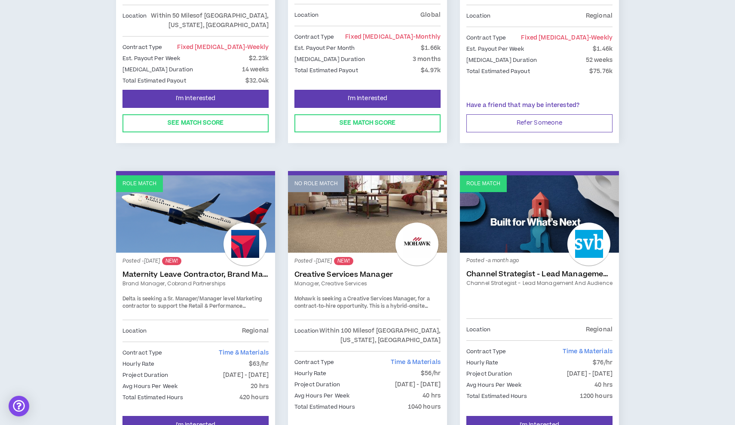
click at [195, 211] on link "Role Match" at bounding box center [195, 213] width 159 height 77
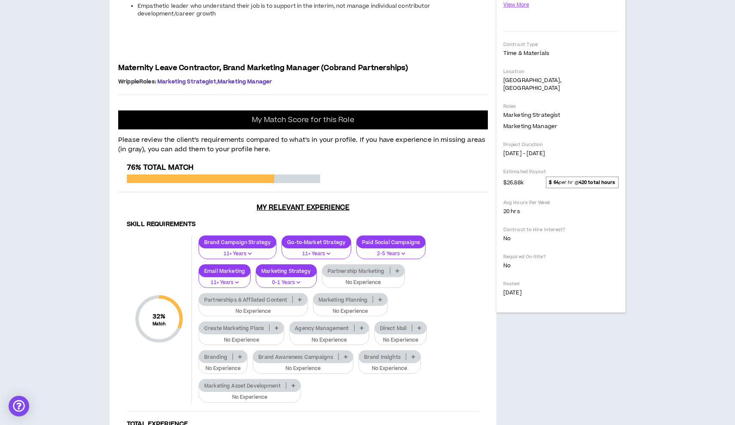
scroll to position [229, 0]
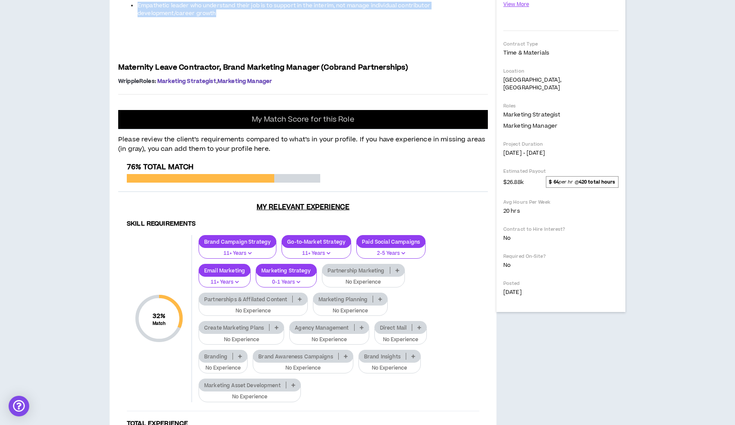
drag, startPoint x: 172, startPoint y: 213, endPoint x: 120, endPoint y: 79, distance: 143.8
copy div "Project: Brand Manager, Cobrand Partnerships Delta is seeking a Sr. Manager/Man…"
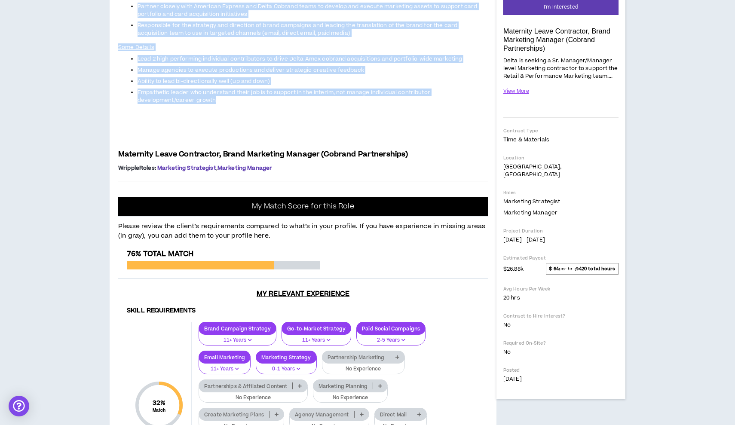
scroll to position [93, 0]
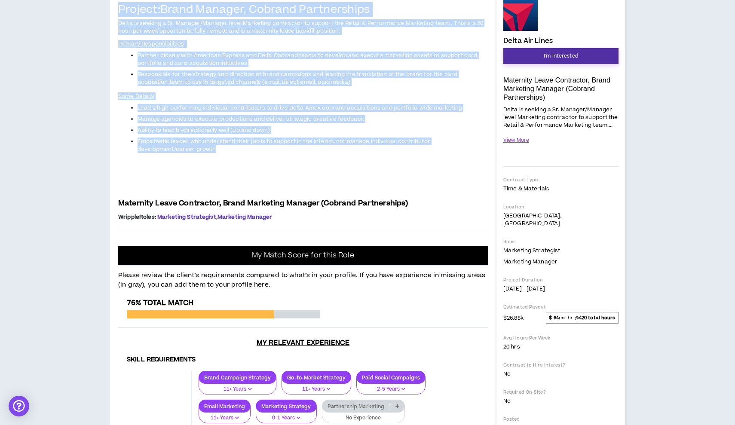
click at [549, 56] on span "I'm Interested" at bounding box center [561, 56] width 34 height 8
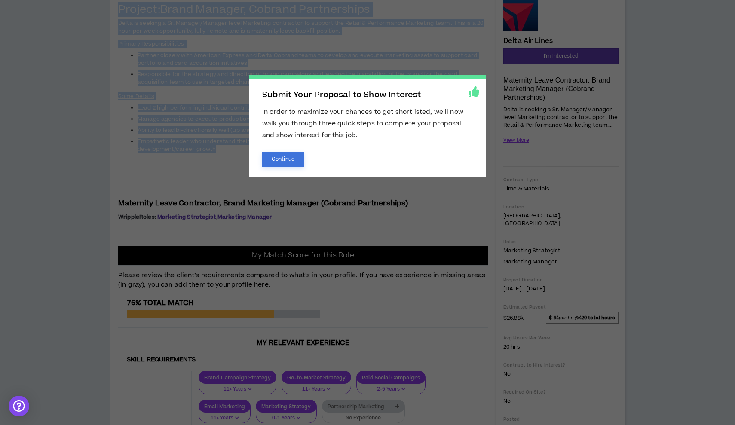
click at [289, 159] on button "Continue" at bounding box center [283, 159] width 42 height 15
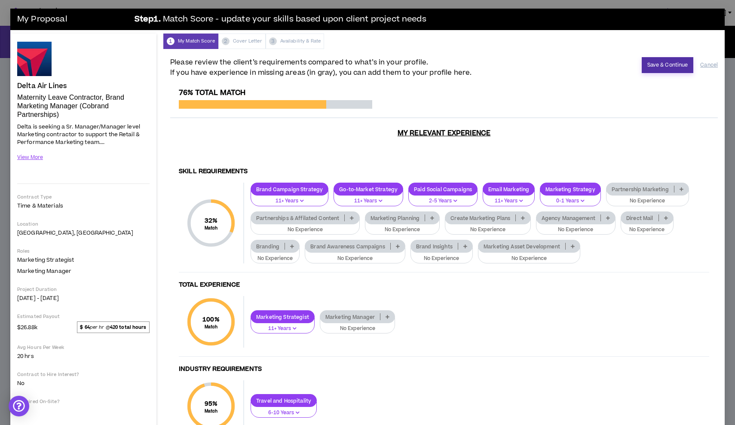
click at [666, 61] on button "Save & Continue" at bounding box center [668, 65] width 52 height 16
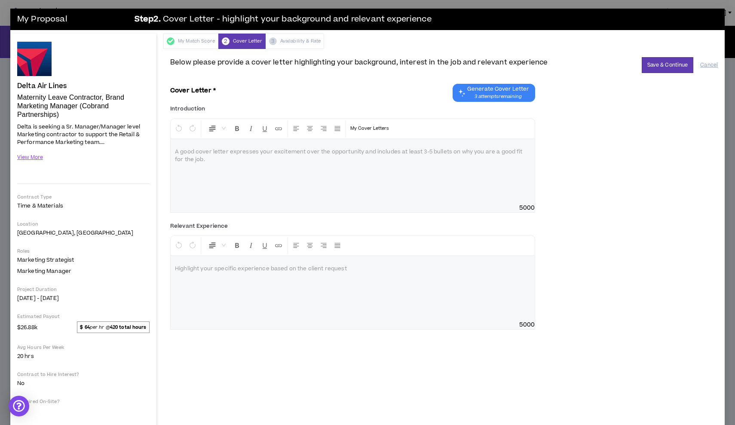
click at [503, 90] on span "Generate Cover Letter" at bounding box center [498, 89] width 62 height 7
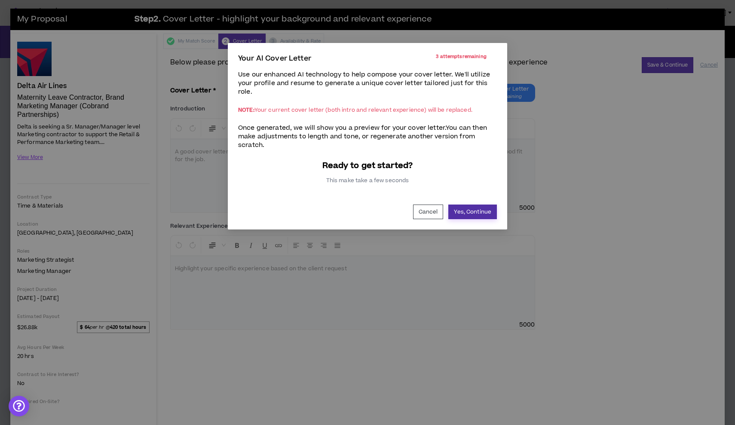
click at [462, 210] on button "Yes, Continue" at bounding box center [472, 212] width 49 height 15
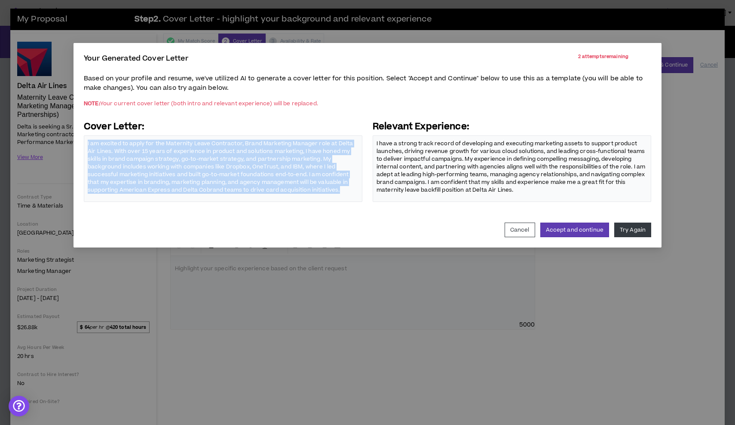
drag, startPoint x: 343, startPoint y: 190, endPoint x: 68, endPoint y: 133, distance: 281.0
click at [68, 133] on div "Your Generated Cover Letter 2 attempts remaining Based on your profile and resu…" at bounding box center [367, 212] width 735 height 425
click at [524, 231] on button "Cancel" at bounding box center [520, 230] width 31 height 15
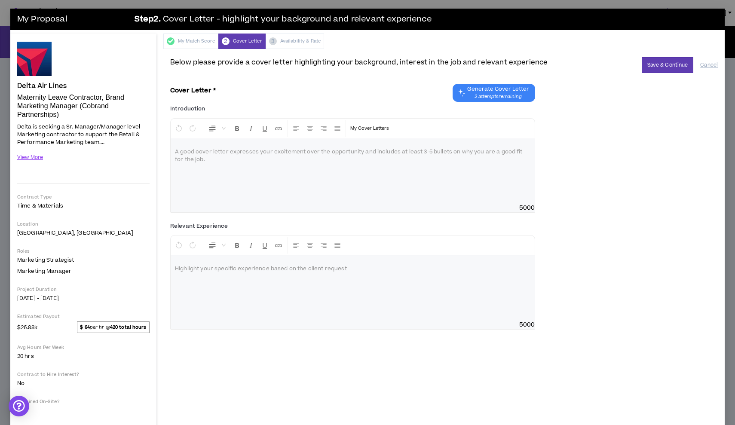
click at [212, 154] on p at bounding box center [352, 152] width 355 height 9
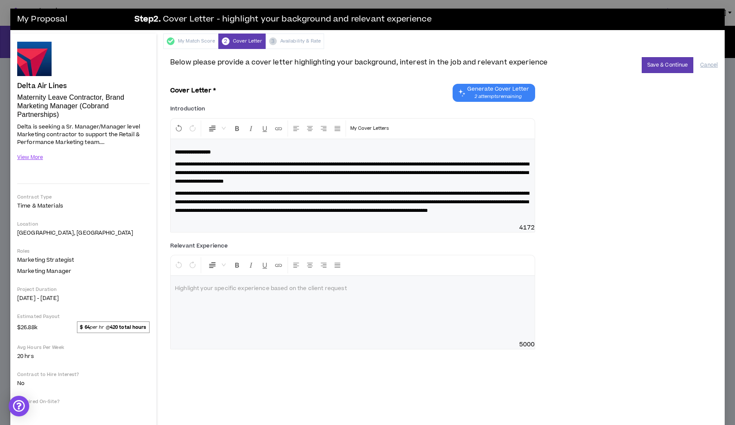
click at [291, 213] on span "**********" at bounding box center [352, 202] width 354 height 22
click at [395, 215] on p "**********" at bounding box center [352, 202] width 355 height 26
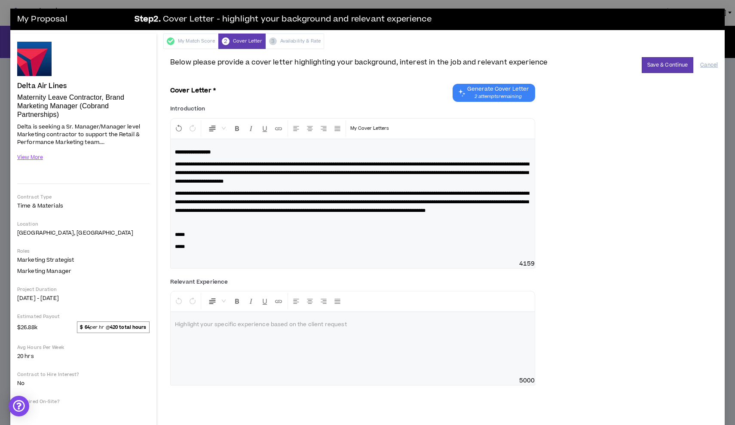
click at [200, 329] on p at bounding box center [352, 325] width 355 height 9
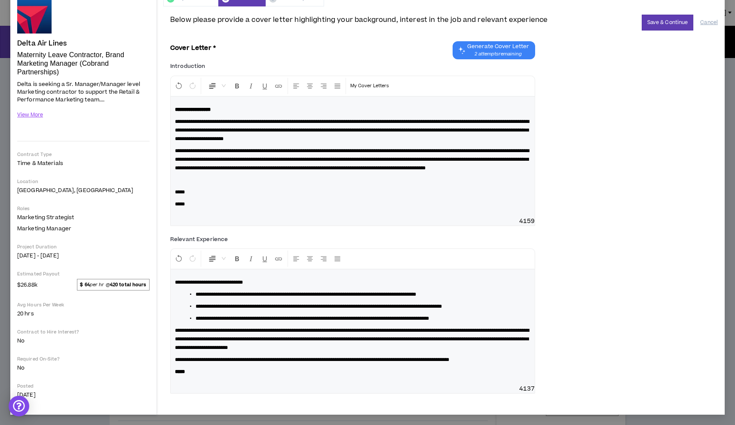
scroll to position [44, 0]
click at [263, 350] on span "**********" at bounding box center [352, 339] width 354 height 22
drag, startPoint x: 196, startPoint y: 377, endPoint x: 168, endPoint y: 379, distance: 28.9
click at [167, 379] on div "**********" at bounding box center [443, 210] width 561 height 408
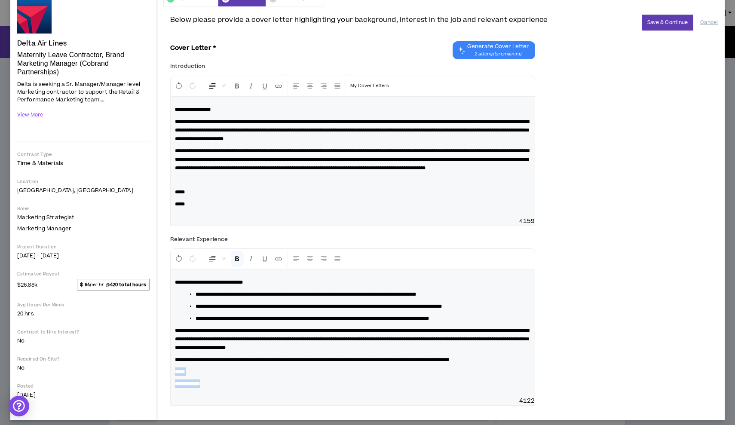
drag, startPoint x: 217, startPoint y: 390, endPoint x: 163, endPoint y: 377, distance: 56.2
click at [163, 377] on div "Delta Air Lines Maternity Leave Contractor, Brand Marketing Manager (Cobrand Pa…" at bounding box center [367, 205] width 714 height 429
click at [237, 267] on button "Format Bold" at bounding box center [237, 259] width 13 height 16
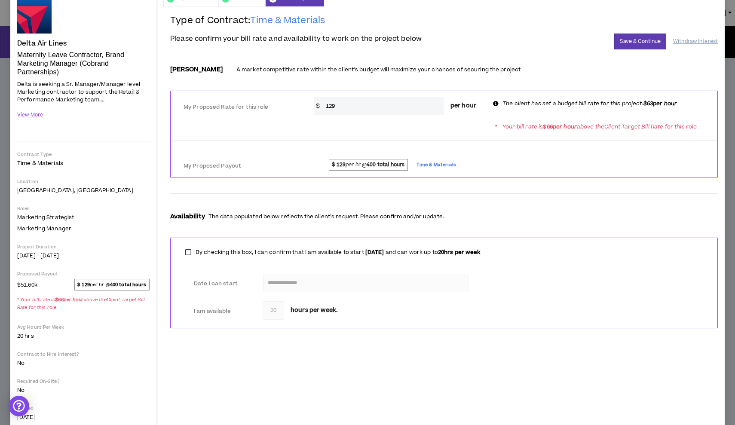
drag, startPoint x: 355, startPoint y: 106, endPoint x: 315, endPoint y: 106, distance: 39.5
click at [315, 106] on div "$ 129 per hour" at bounding box center [398, 106] width 169 height 18
type input "63"
click at [522, 160] on span "$ 129 per hr @ 400 total hours Time & Materials" at bounding box center [512, 165] width 393 height 13
click at [640, 44] on button "Save & Continue" at bounding box center [640, 42] width 52 height 16
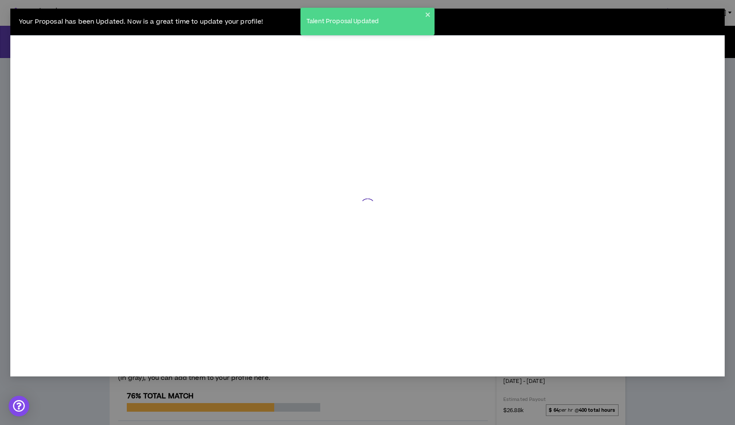
scroll to position [41, 0]
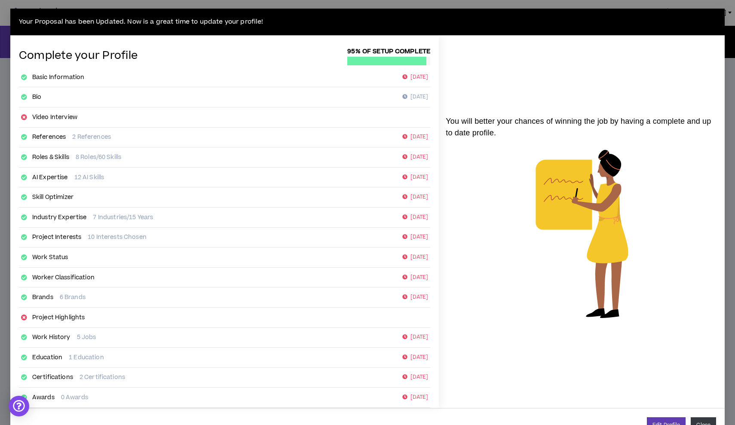
click at [701, 424] on button "Close" at bounding box center [703, 425] width 25 height 16
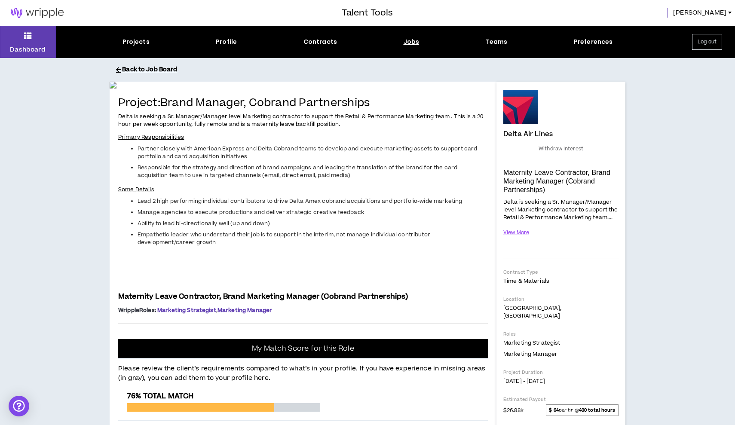
click at [146, 70] on button "Back to Job Board" at bounding box center [374, 69] width 516 height 15
click at [146, 68] on button "Back to Job Board" at bounding box center [374, 69] width 516 height 15
click at [127, 69] on button "Back to Job Board" at bounding box center [374, 69] width 516 height 15
click at [156, 70] on button "Back to Job Board" at bounding box center [374, 69] width 516 height 15
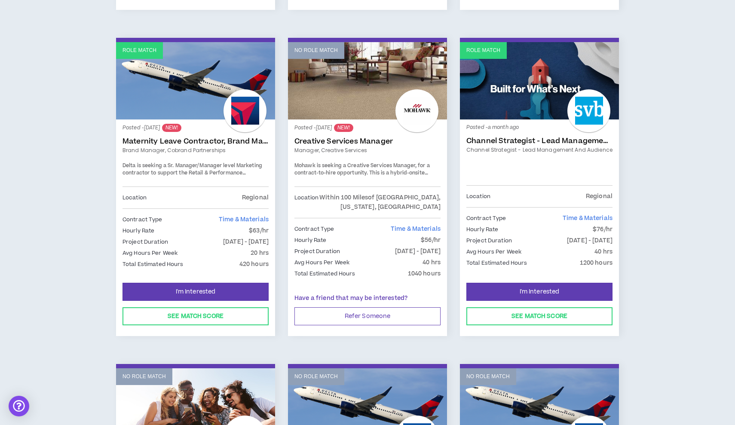
scroll to position [1115, 0]
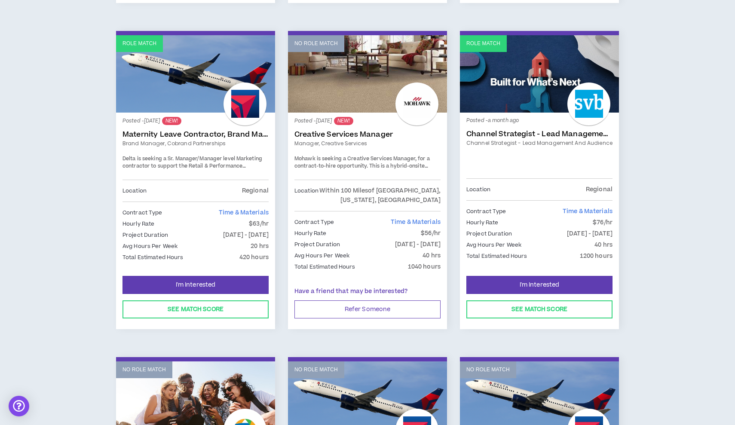
click at [563, 79] on link "Role Match" at bounding box center [539, 73] width 159 height 77
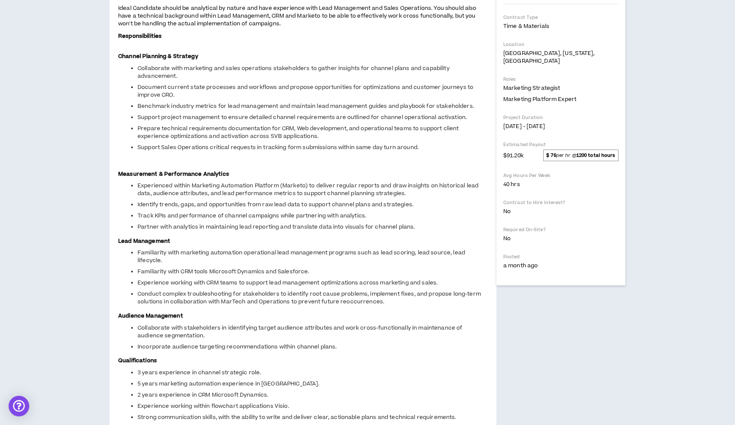
scroll to position [7, 0]
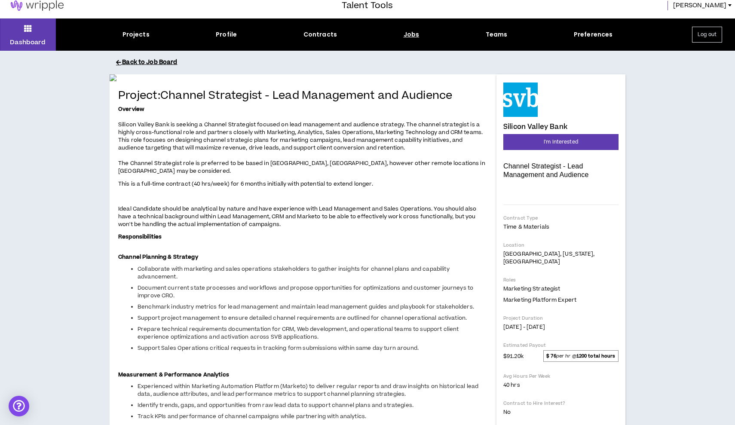
click at [152, 59] on button "Back to Job Board" at bounding box center [374, 62] width 516 height 15
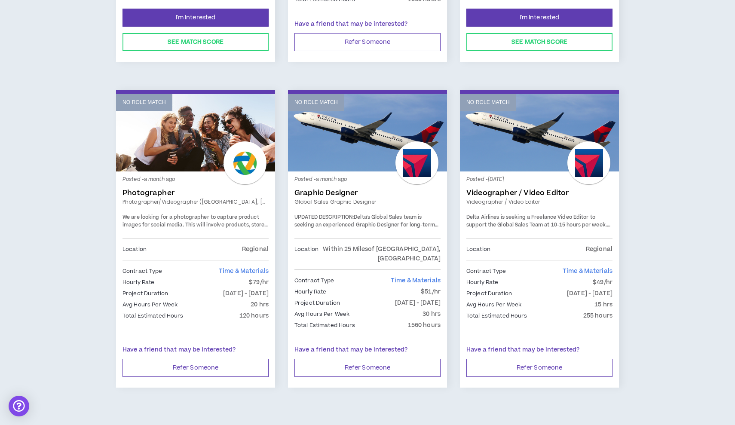
scroll to position [1381, 0]
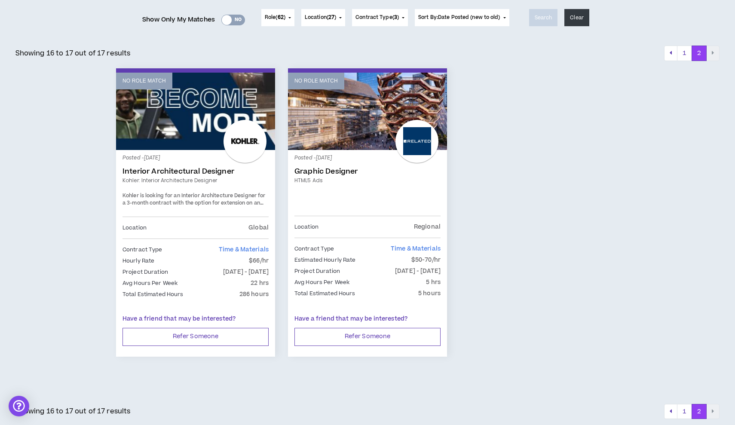
scroll to position [110, 0]
